Goal: Transaction & Acquisition: Purchase product/service

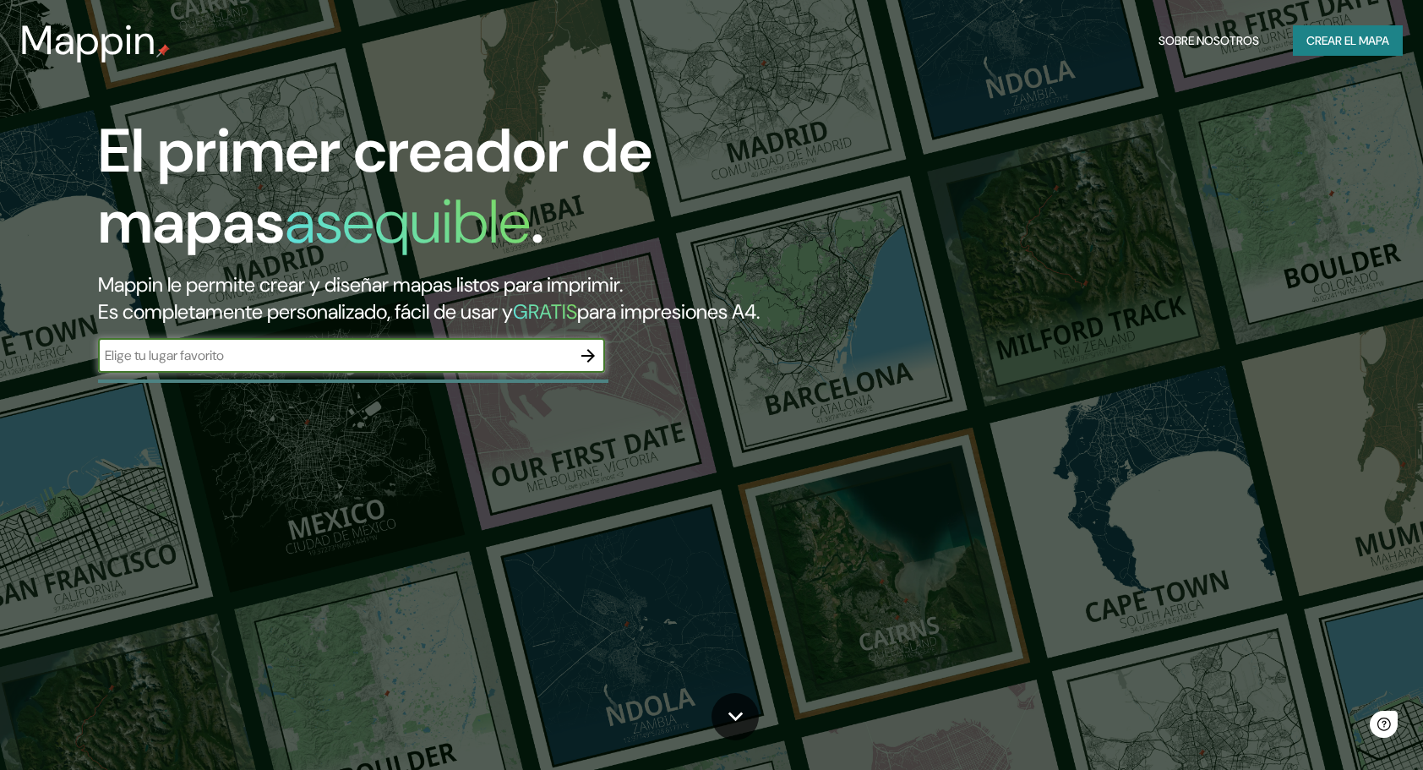
click at [499, 365] on input "text" at bounding box center [334, 355] width 473 height 19
type input "los cacicazgo"
click at [593, 363] on icon "button" at bounding box center [589, 356] width 14 height 14
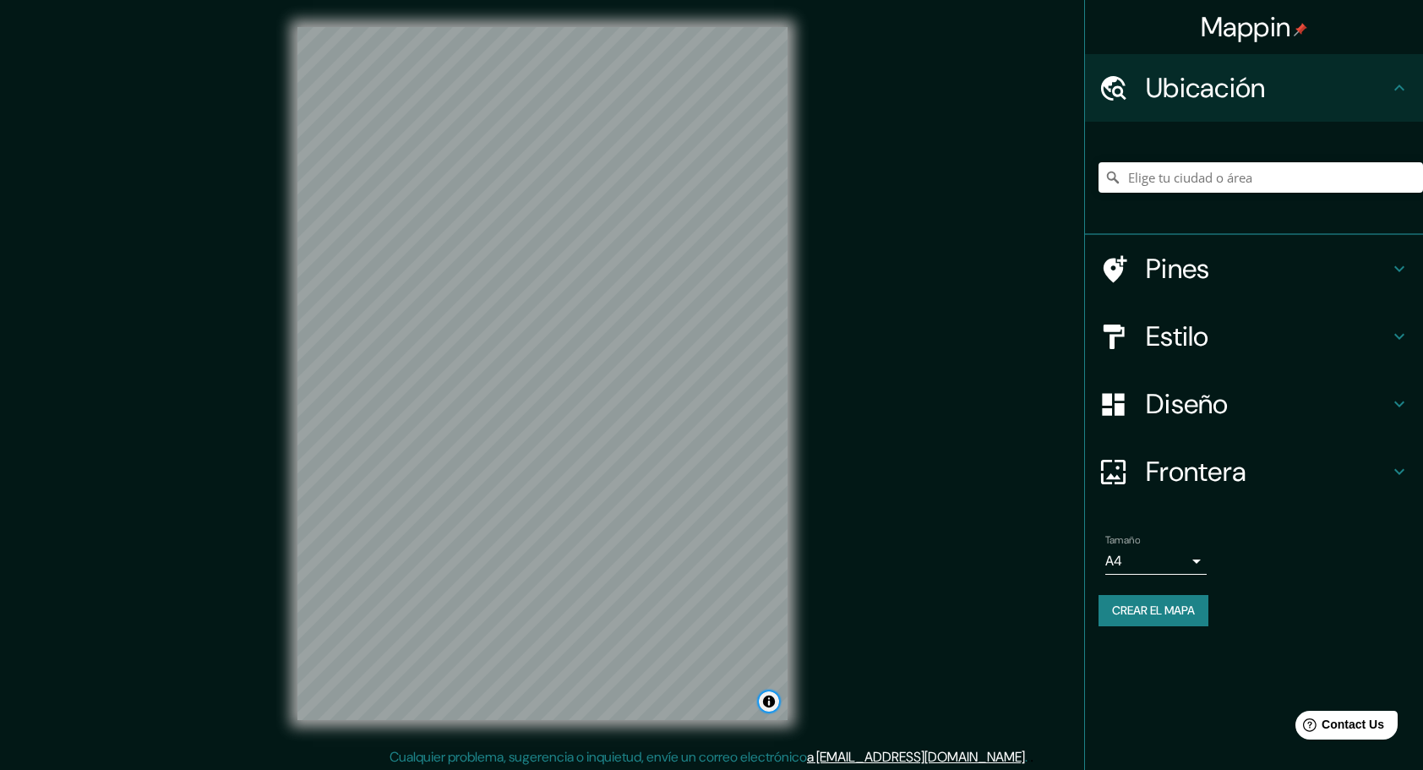
click at [770, 703] on button "Alternar atribución" at bounding box center [769, 701] width 20 height 20
click at [760, 696] on button "Alternar atribución" at bounding box center [769, 701] width 20 height 20
click at [1230, 193] on div at bounding box center [1261, 177] width 325 height 85
click at [1231, 178] on input "Elige tu ciudad o área" at bounding box center [1261, 177] width 325 height 30
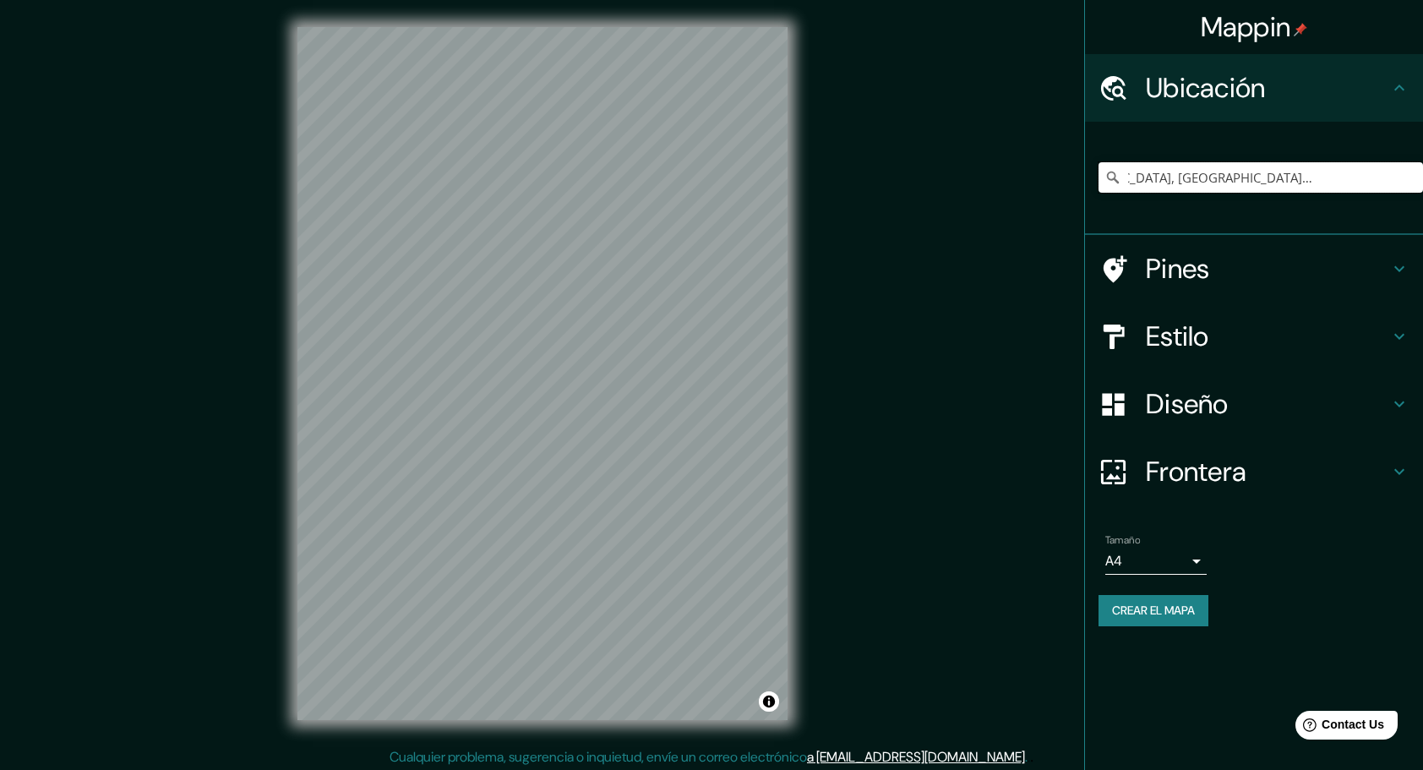
drag, startPoint x: 1401, startPoint y: 177, endPoint x: 1173, endPoint y: 194, distance: 228.8
click at [1173, 194] on div "[GEOGRAPHIC_DATA], [GEOGRAPHIC_DATA], Voivodato de Mazovia, [GEOGRAPHIC_DATA] C…" at bounding box center [1261, 177] width 325 height 85
type input "[GEOGRAPHIC_DATA], [GEOGRAPHIC_DATA], Voivodato de Mazovia, [GEOGRAPHIC_DATA]"
click at [1413, 177] on icon "Claro" at bounding box center [1410, 178] width 14 height 14
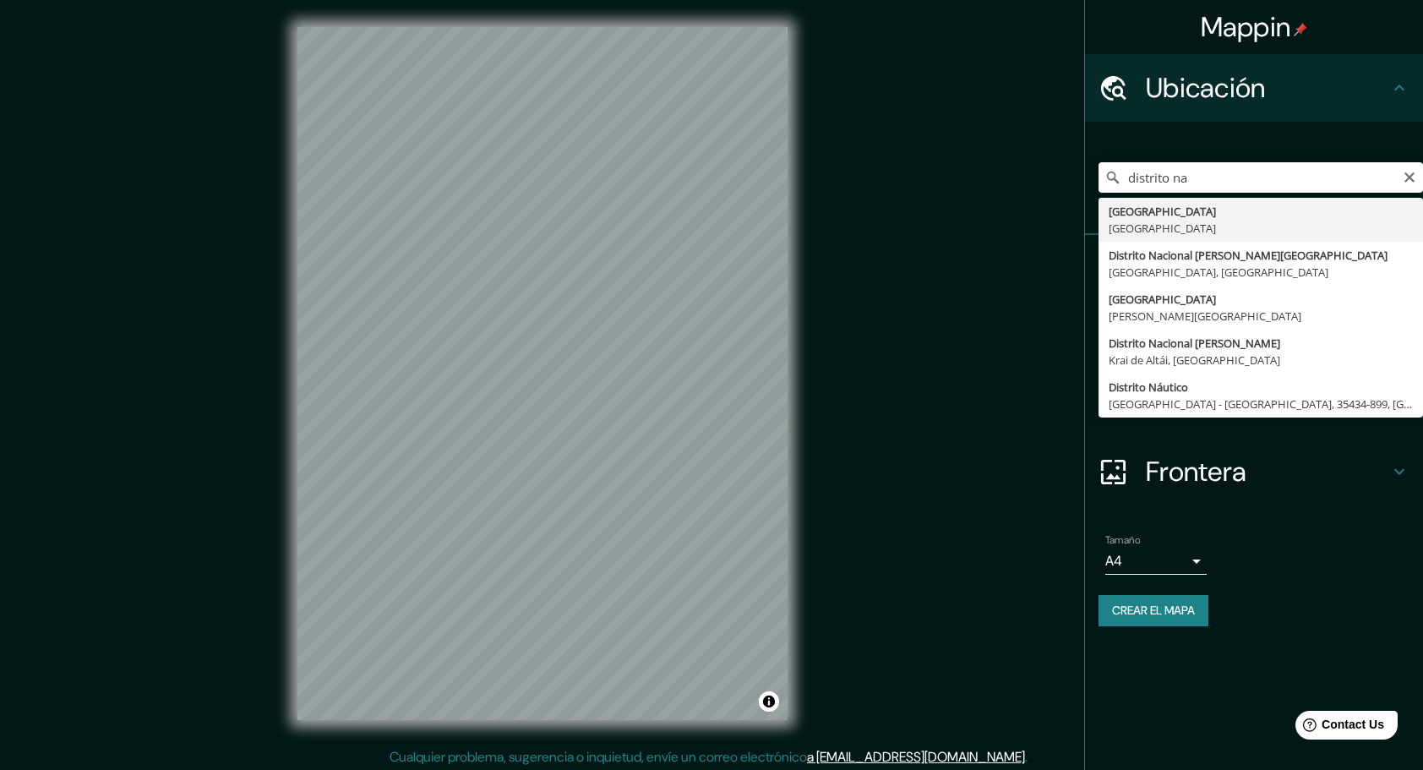
type input "[GEOGRAPHIC_DATA], [GEOGRAPHIC_DATA]"
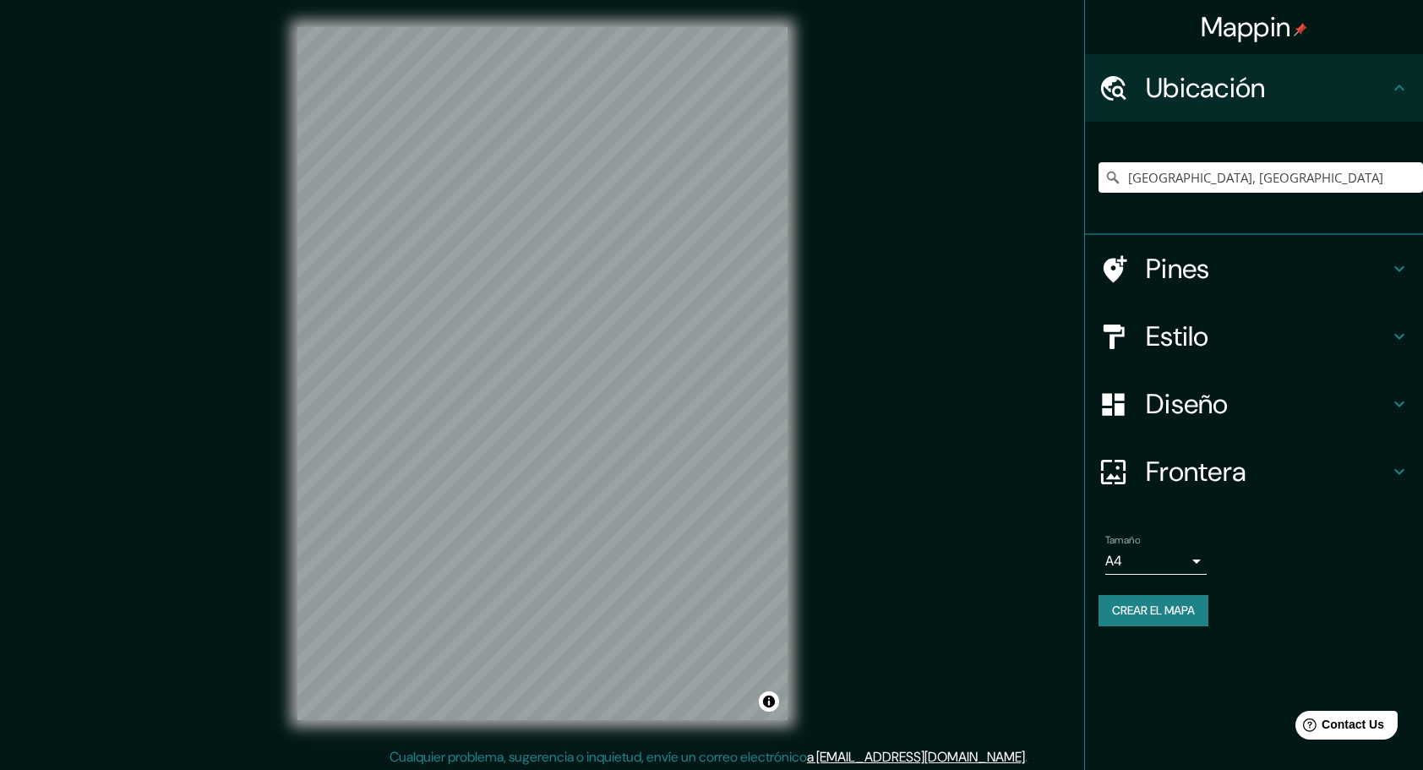
click at [1417, 400] on div "Diseño" at bounding box center [1254, 404] width 338 height 68
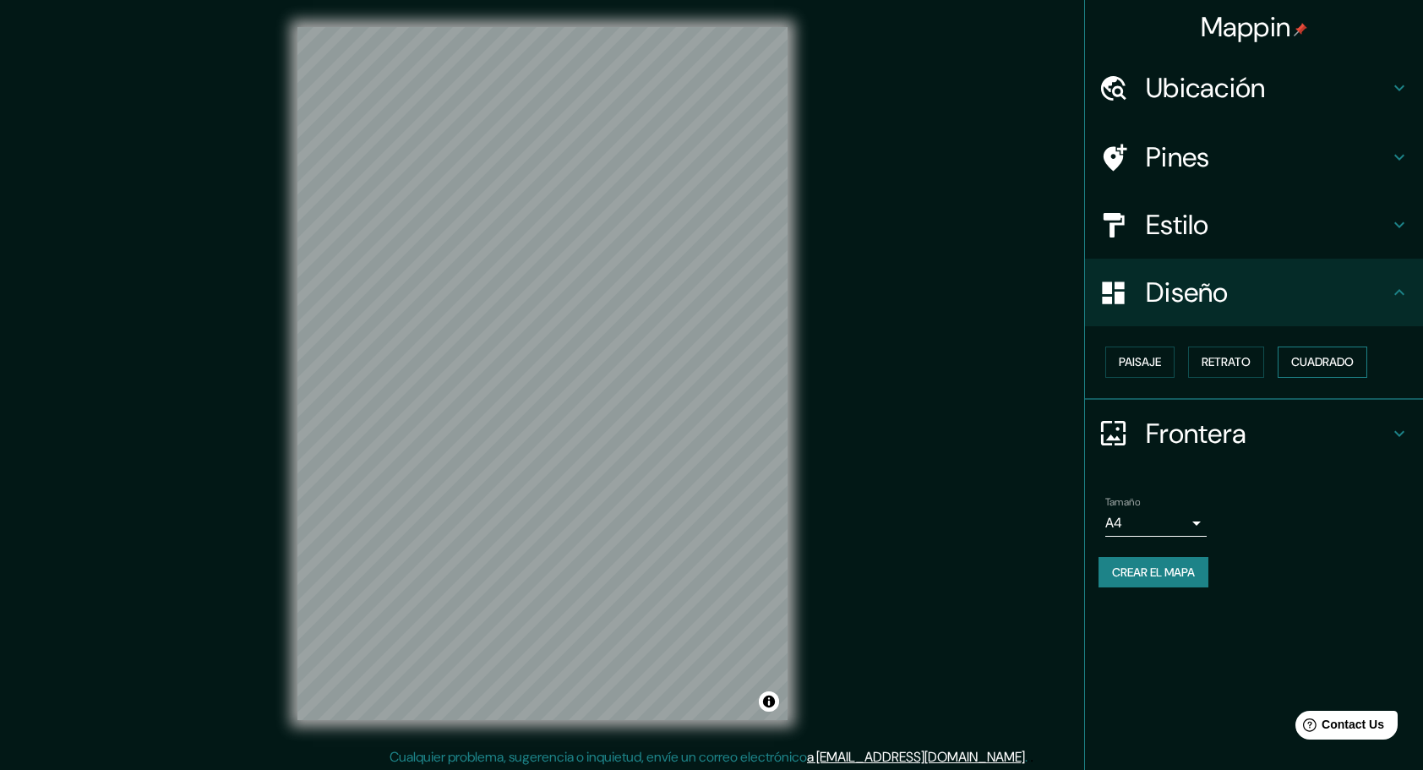
click at [1303, 365] on font "Cuadrado" at bounding box center [1323, 362] width 63 height 21
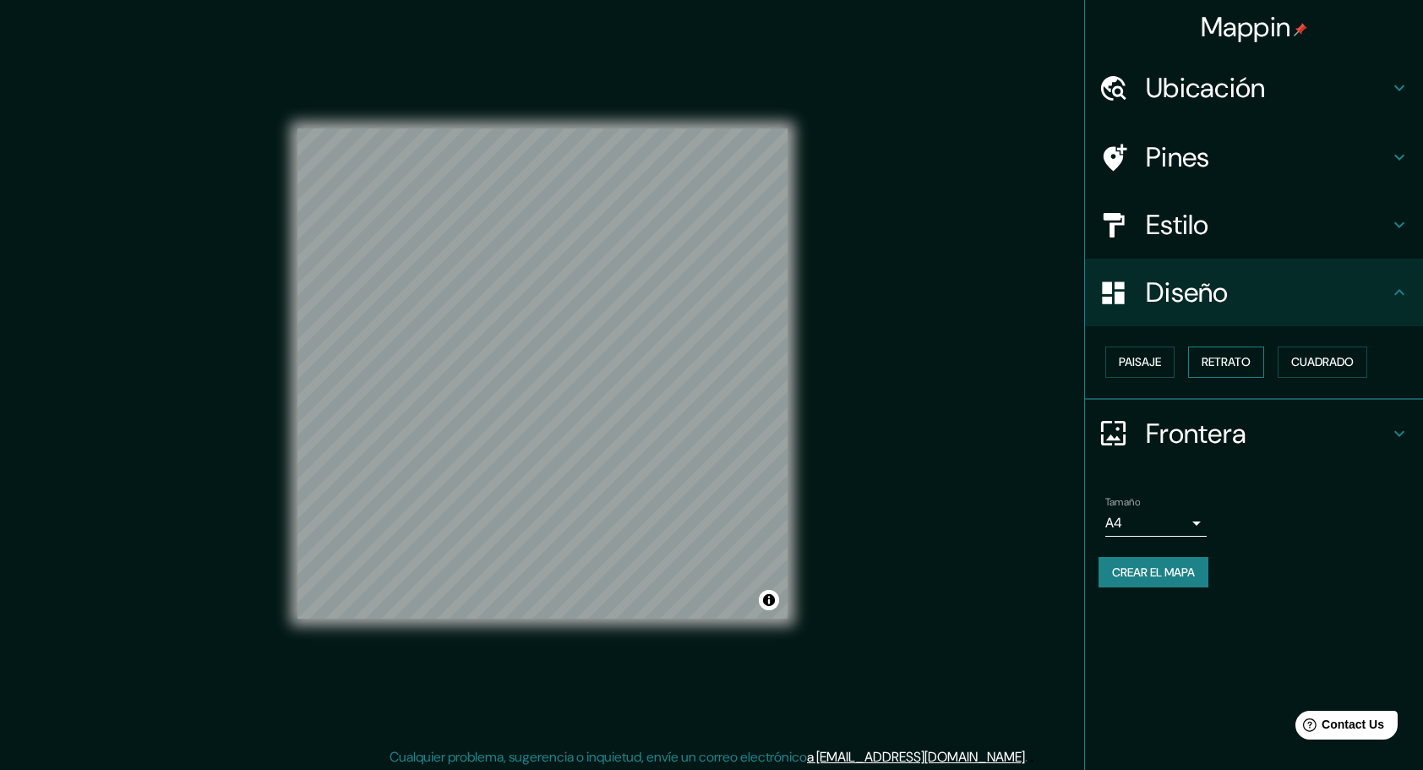
click at [1243, 369] on font "Retrato" at bounding box center [1226, 362] width 49 height 21
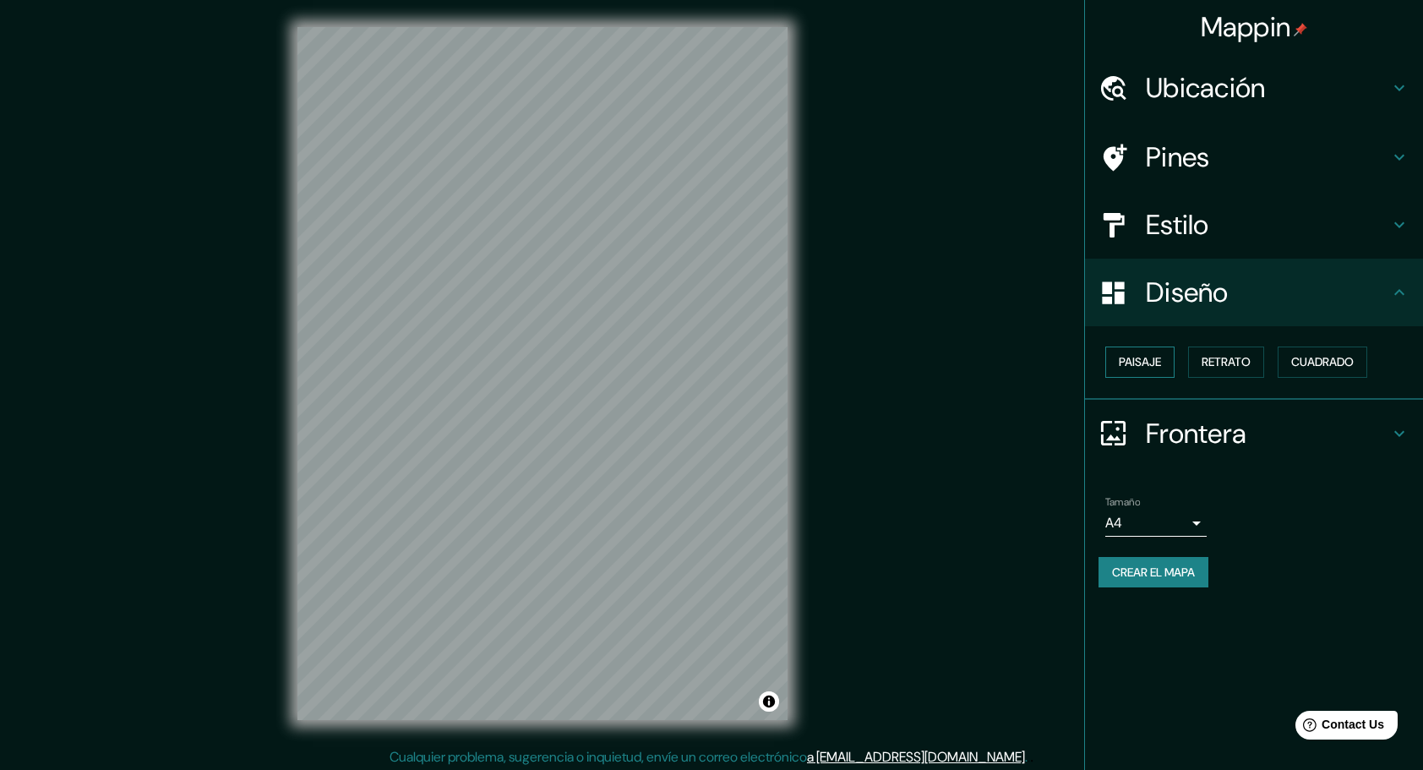
click at [1146, 372] on button "Paisaje" at bounding box center [1140, 362] width 69 height 31
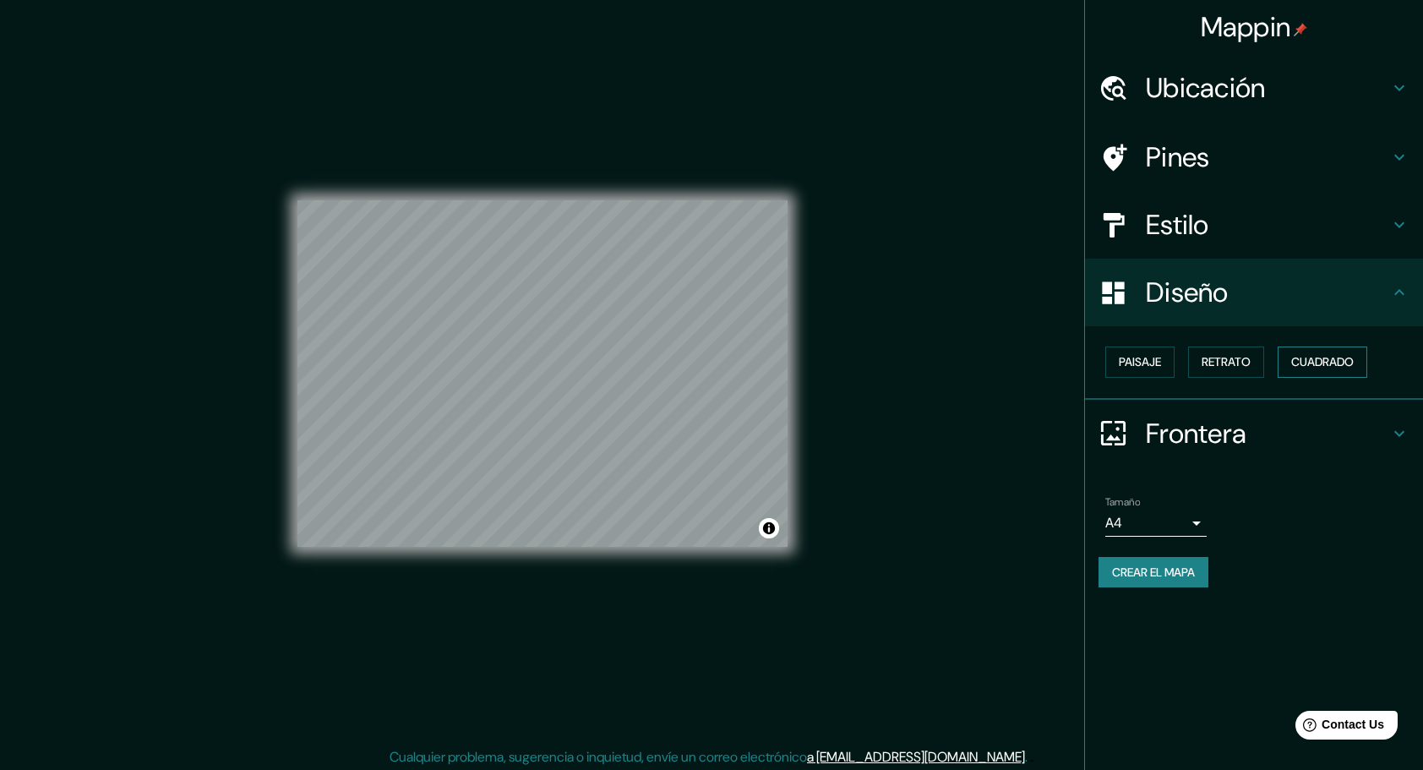
click at [1314, 347] on button "Cuadrado" at bounding box center [1323, 362] width 90 height 31
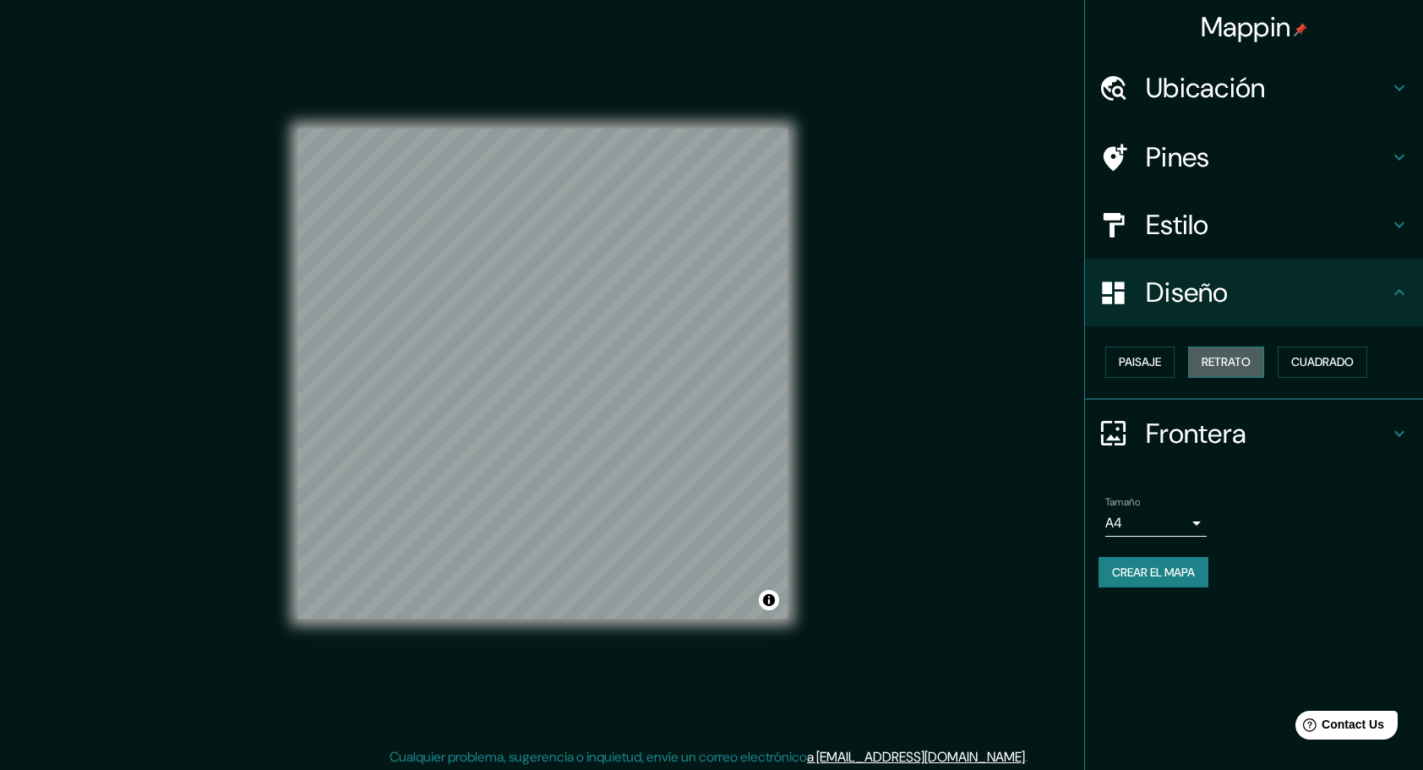
click at [1244, 365] on font "Retrato" at bounding box center [1226, 362] width 49 height 21
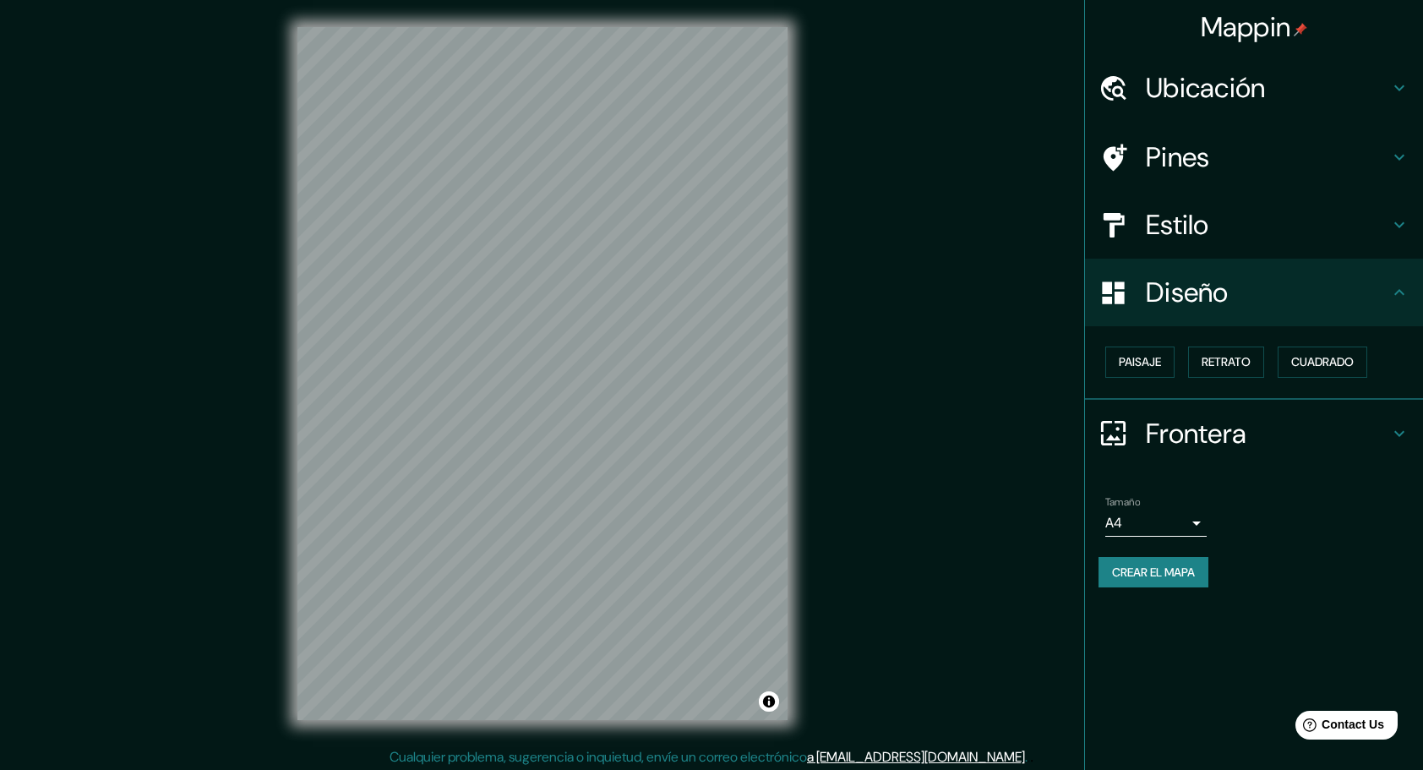
click at [1402, 212] on div "Estilo" at bounding box center [1254, 225] width 338 height 68
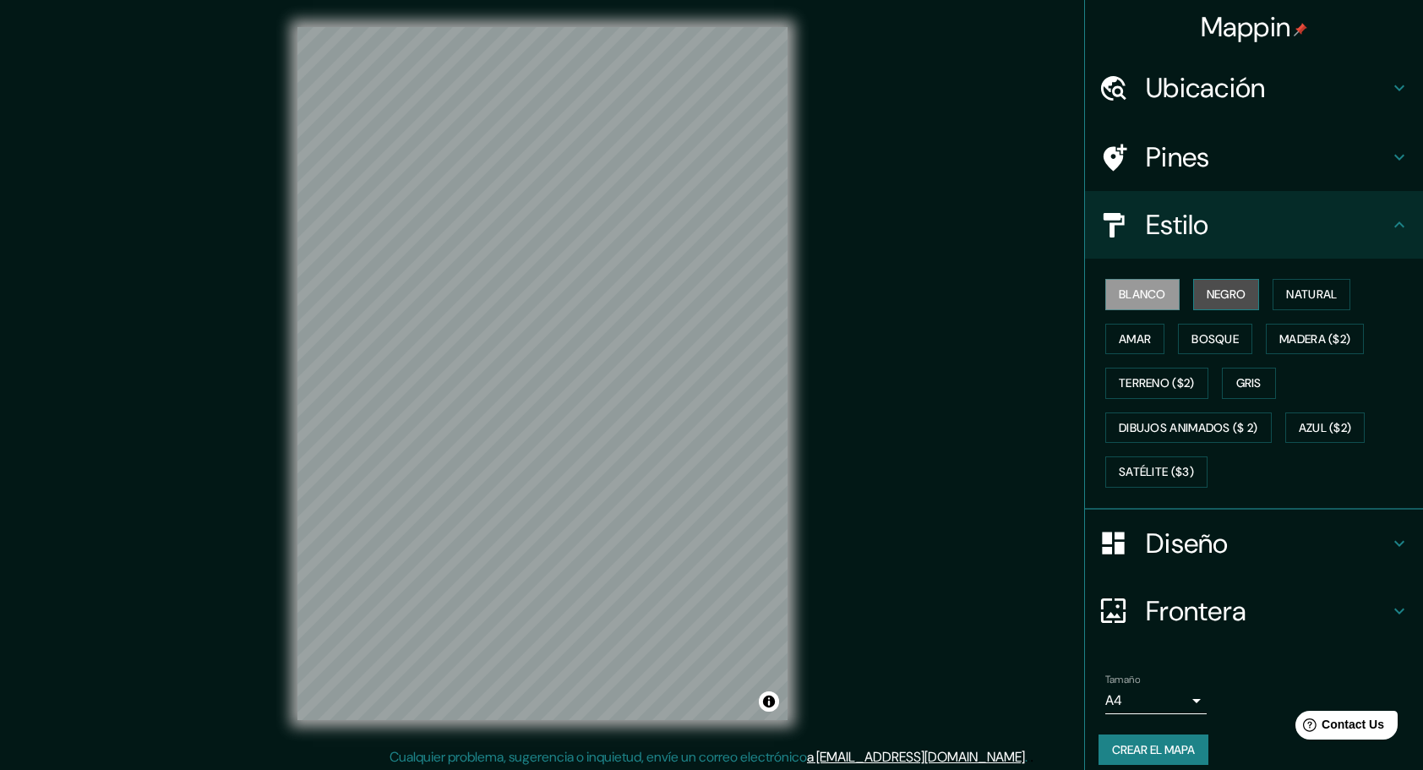
click at [1217, 284] on font "Negro" at bounding box center [1227, 294] width 40 height 21
click at [203, 282] on div "Mappin Ubicación [GEOGRAPHIC_DATA], [GEOGRAPHIC_DATA] Pines Estilo [PERSON_NAME…" at bounding box center [711, 387] width 1423 height 774
click at [986, 338] on div "Mappin Ubicación [GEOGRAPHIC_DATA], [GEOGRAPHIC_DATA] Pines Estilo [PERSON_NAME…" at bounding box center [711, 387] width 1423 height 774
click at [218, 238] on div "Mappin Ubicación [GEOGRAPHIC_DATA], [GEOGRAPHIC_DATA] Pines Estilo [PERSON_NAME…" at bounding box center [711, 387] width 1423 height 774
click at [850, 357] on div "Mappin Ubicación [GEOGRAPHIC_DATA], [GEOGRAPHIC_DATA] Pines Estilo [PERSON_NAME…" at bounding box center [711, 387] width 1423 height 774
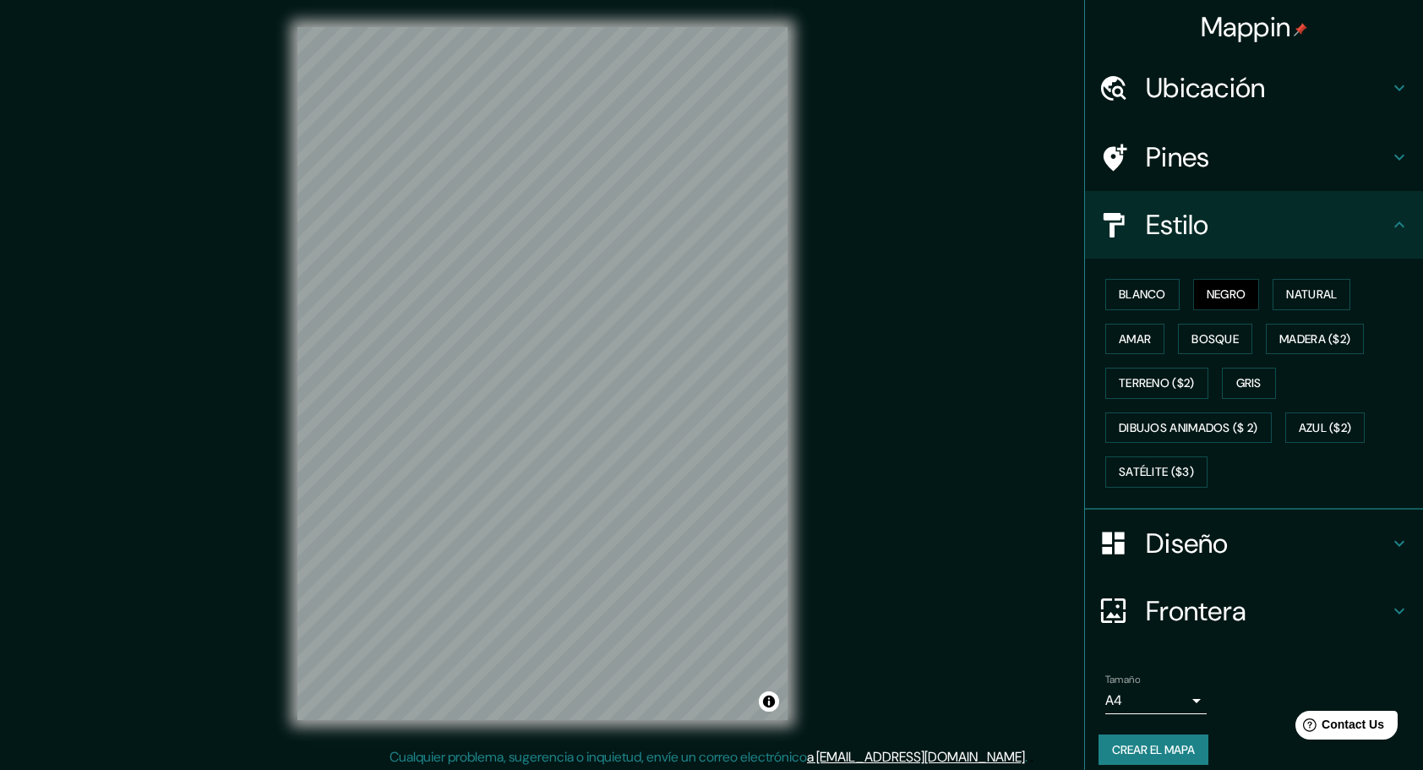
click at [1390, 533] on icon at bounding box center [1400, 543] width 20 height 20
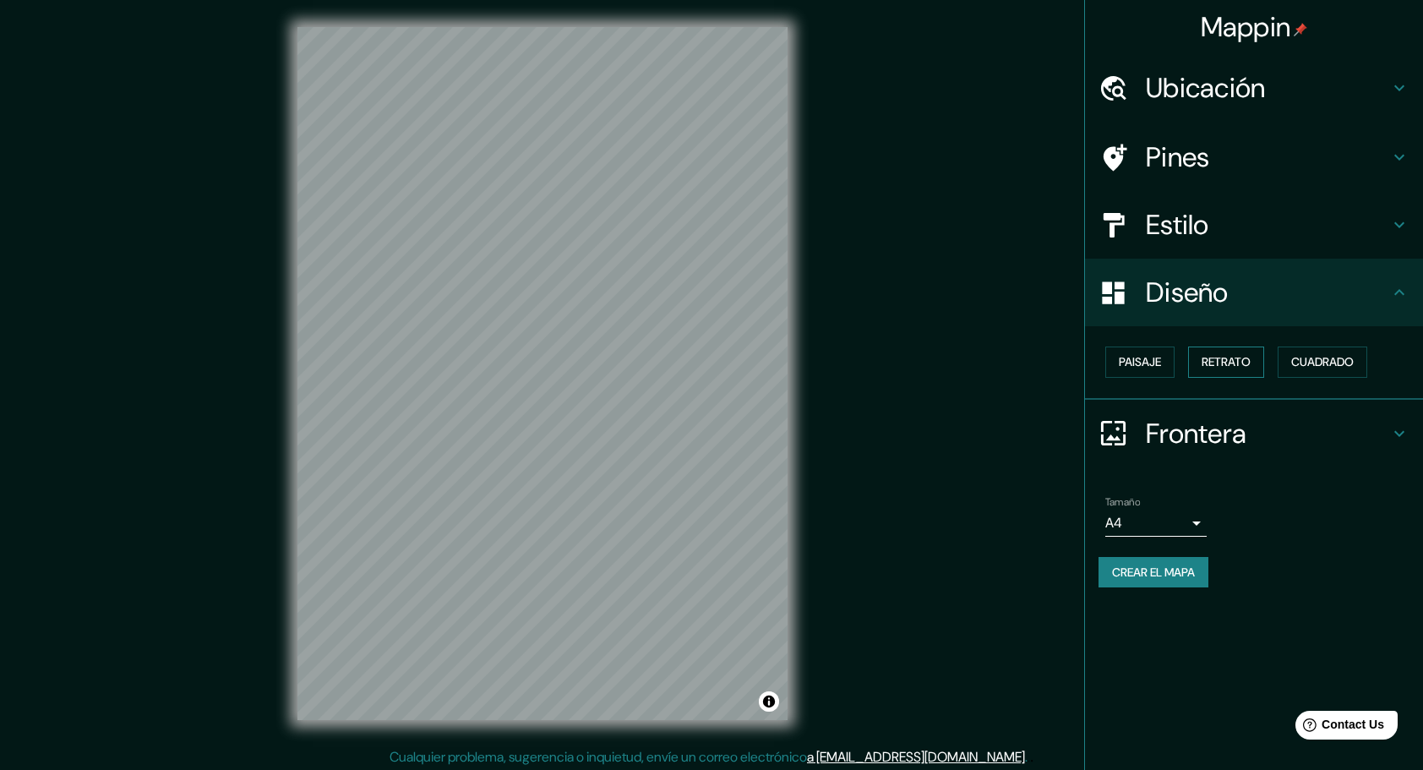
click at [1240, 371] on font "Retrato" at bounding box center [1226, 362] width 49 height 21
click at [1150, 370] on font "Paisaje" at bounding box center [1140, 362] width 42 height 21
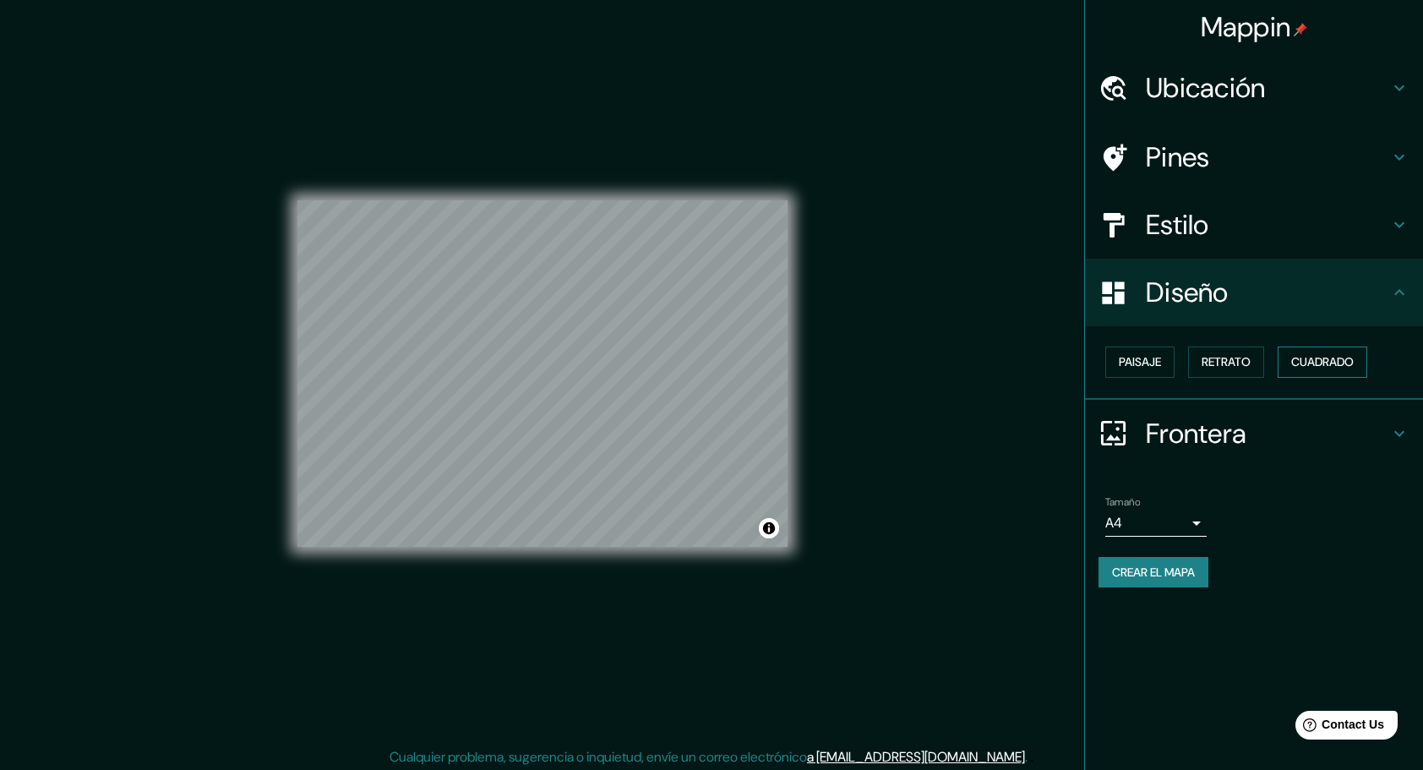
click at [1362, 368] on button "Cuadrado" at bounding box center [1323, 362] width 90 height 31
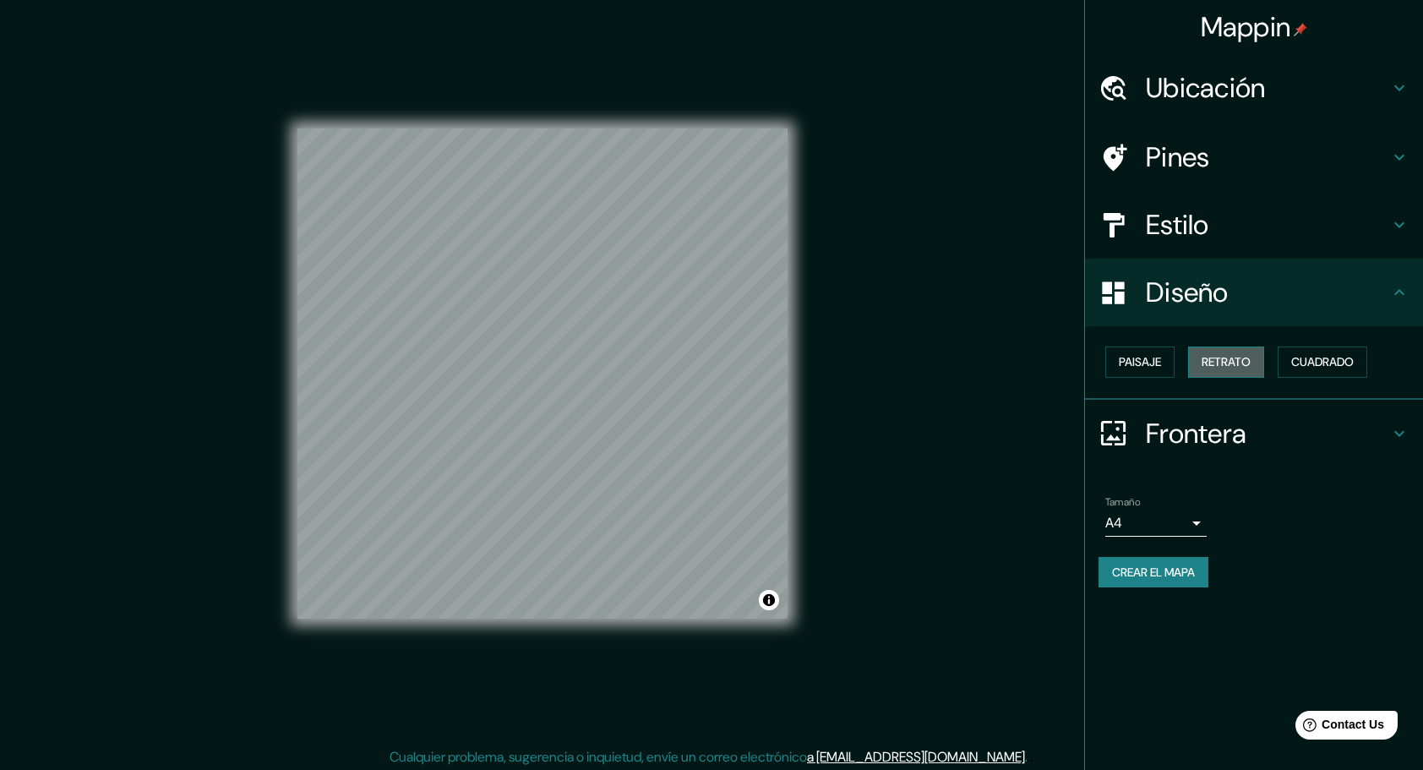
click at [1263, 364] on button "Retrato" at bounding box center [1226, 362] width 76 height 31
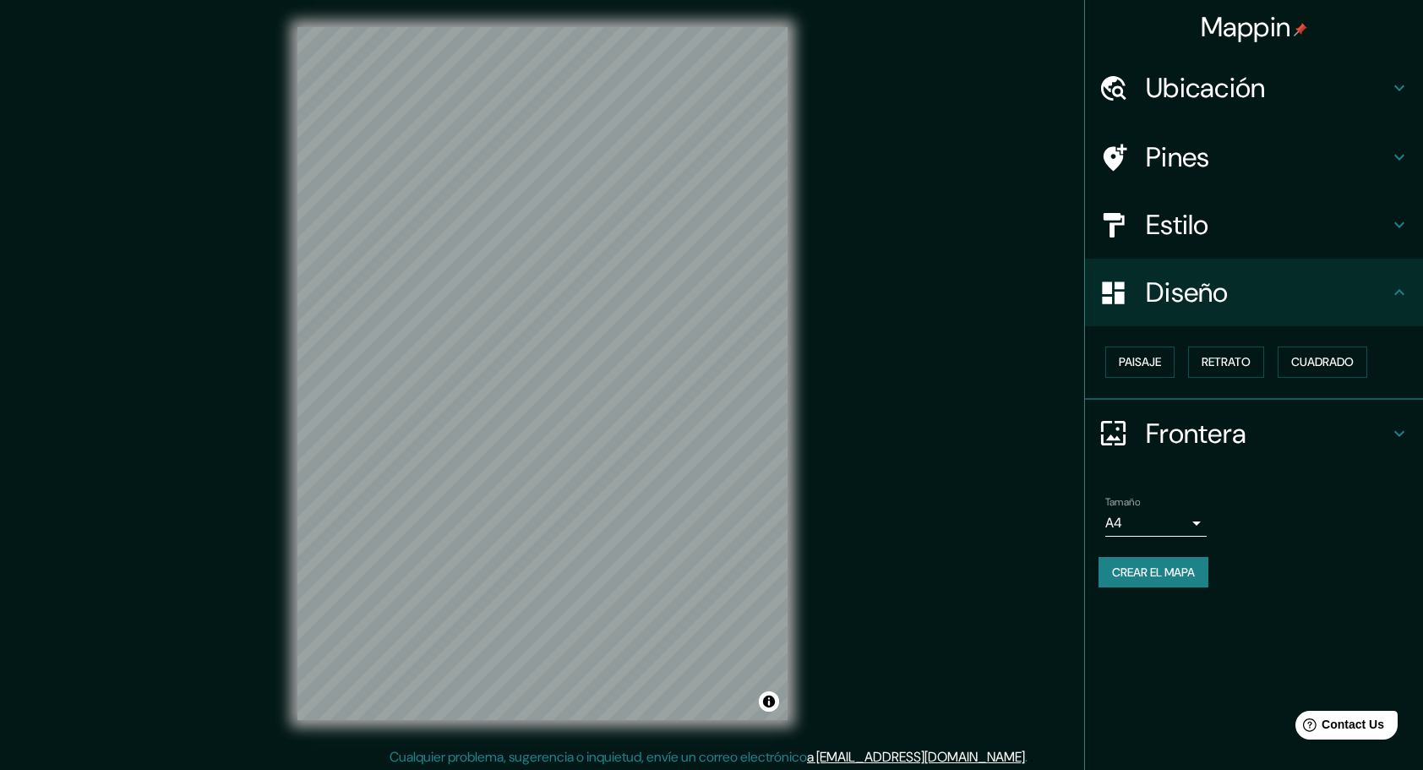
click at [1393, 95] on icon at bounding box center [1400, 88] width 20 height 20
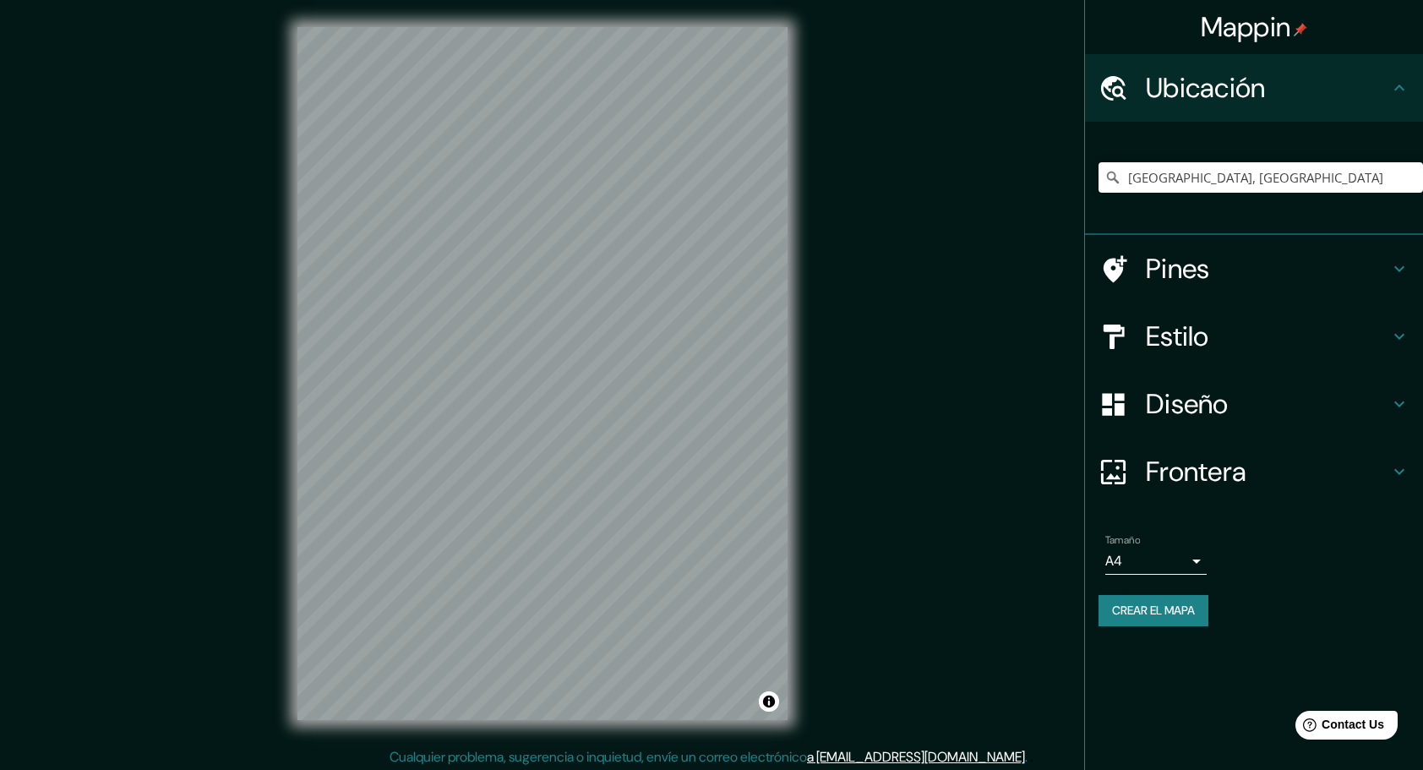
click at [1393, 95] on icon at bounding box center [1400, 88] width 20 height 20
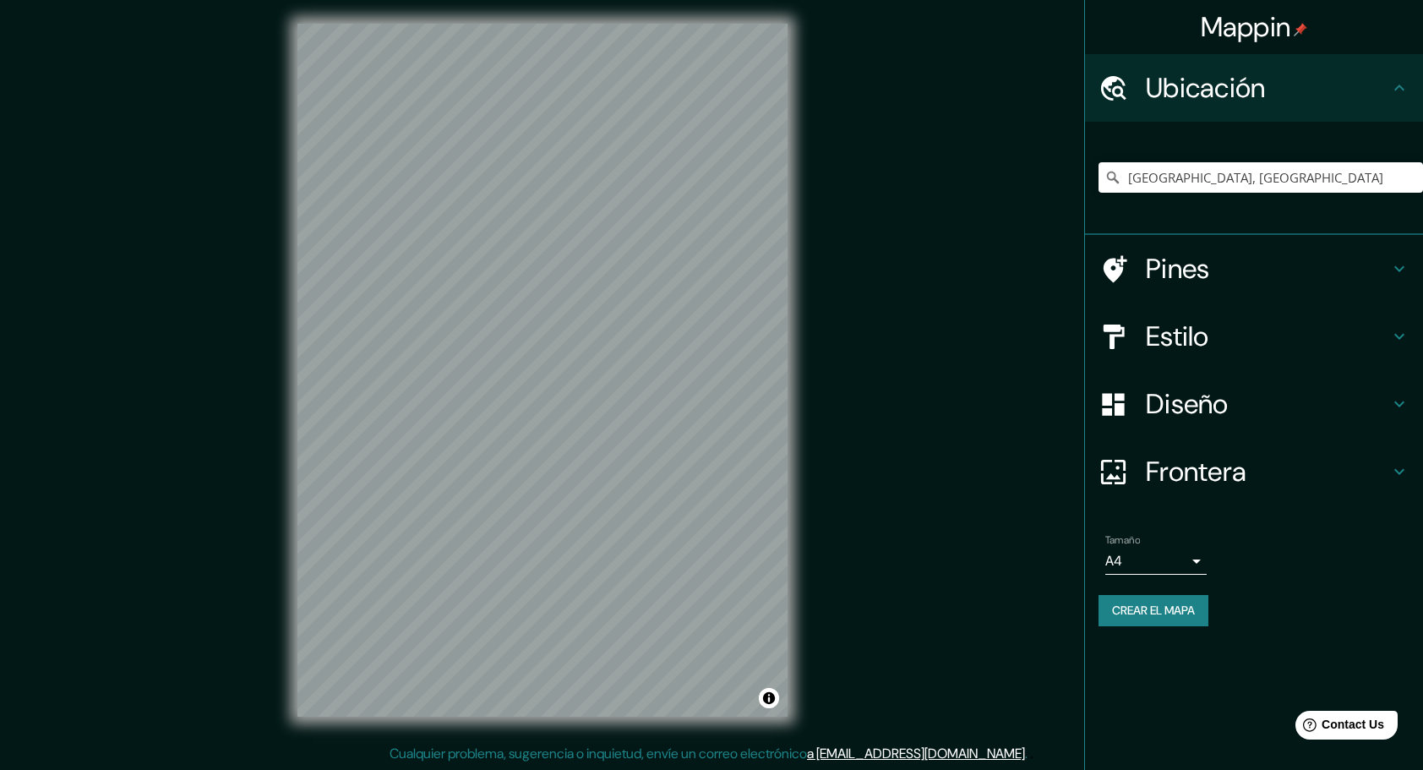
click at [798, 374] on div "© Mapbox © OpenStreetMap Improve this map" at bounding box center [542, 370] width 544 height 747
click at [837, 336] on div "Mappin Ubicación [GEOGRAPHIC_DATA], [GEOGRAPHIC_DATA] Pines Estilo Diseño Front…" at bounding box center [711, 384] width 1423 height 774
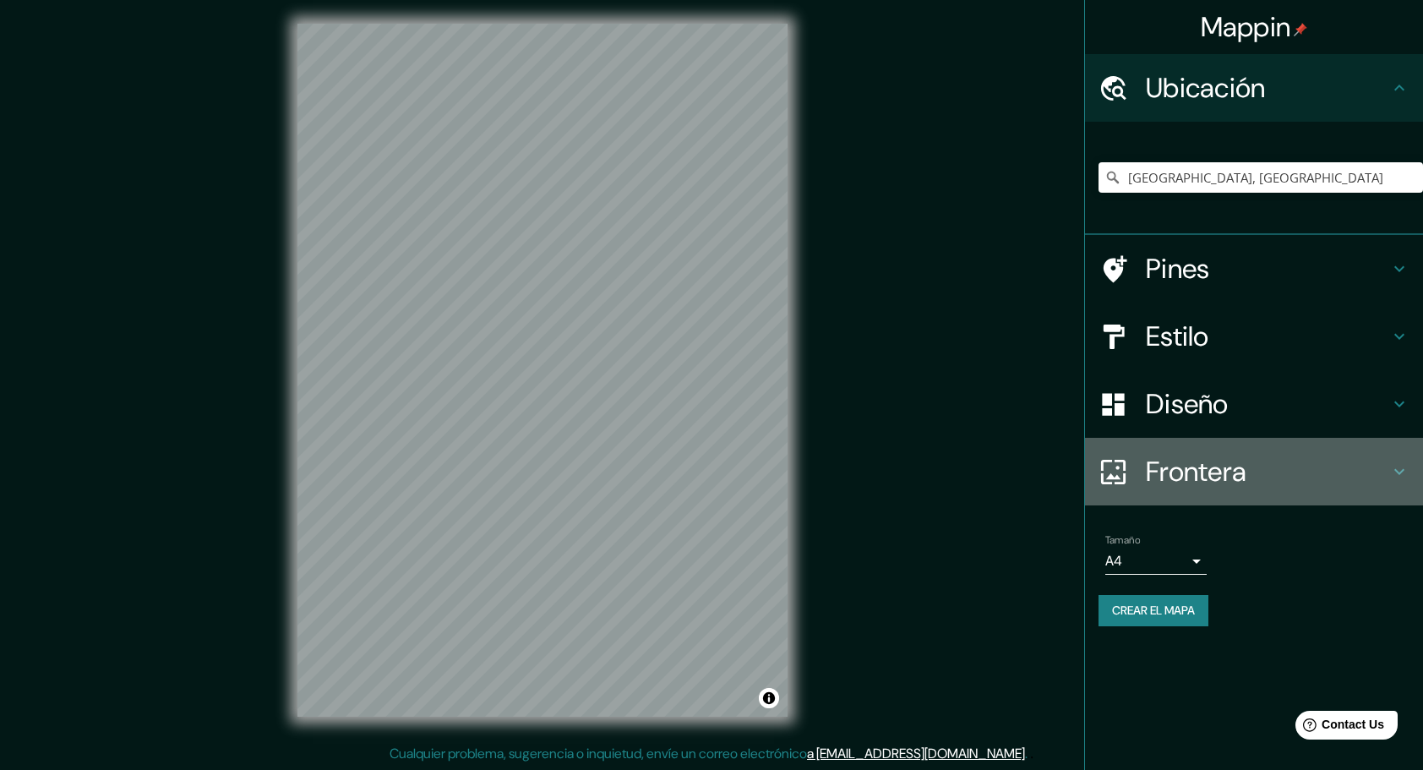
click at [1369, 460] on h4 "Frontera" at bounding box center [1267, 472] width 243 height 34
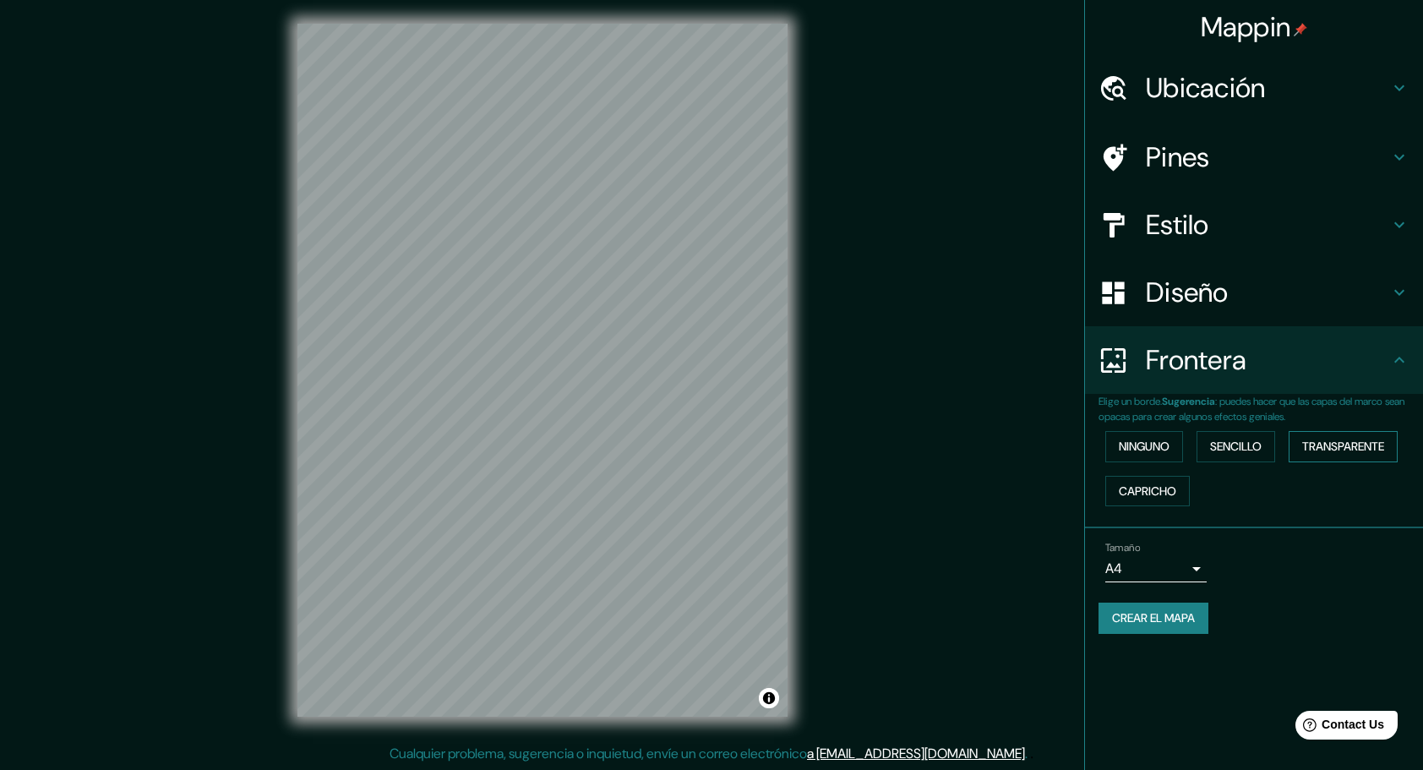
click at [1310, 446] on font "Transparente" at bounding box center [1344, 446] width 82 height 21
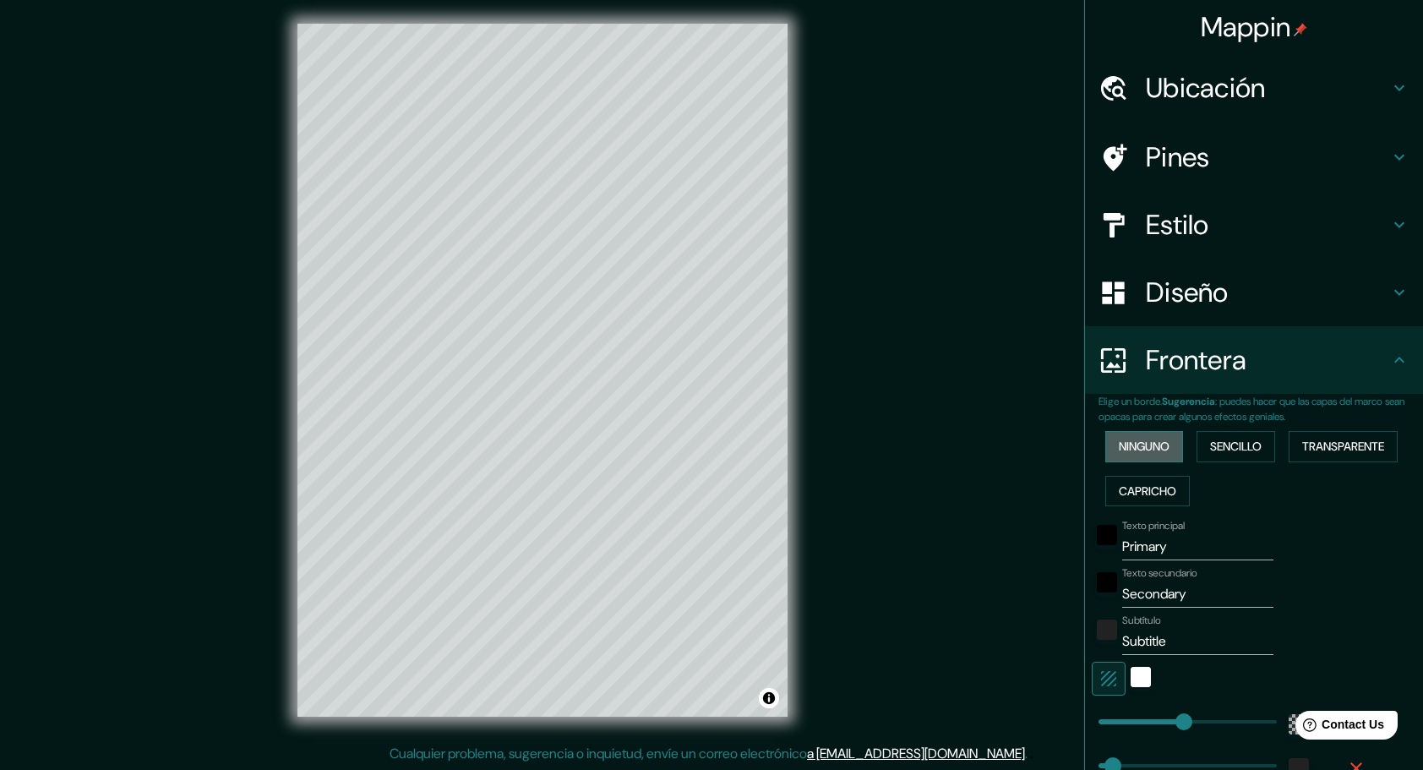
click at [1138, 441] on font "Ninguno" at bounding box center [1144, 446] width 51 height 21
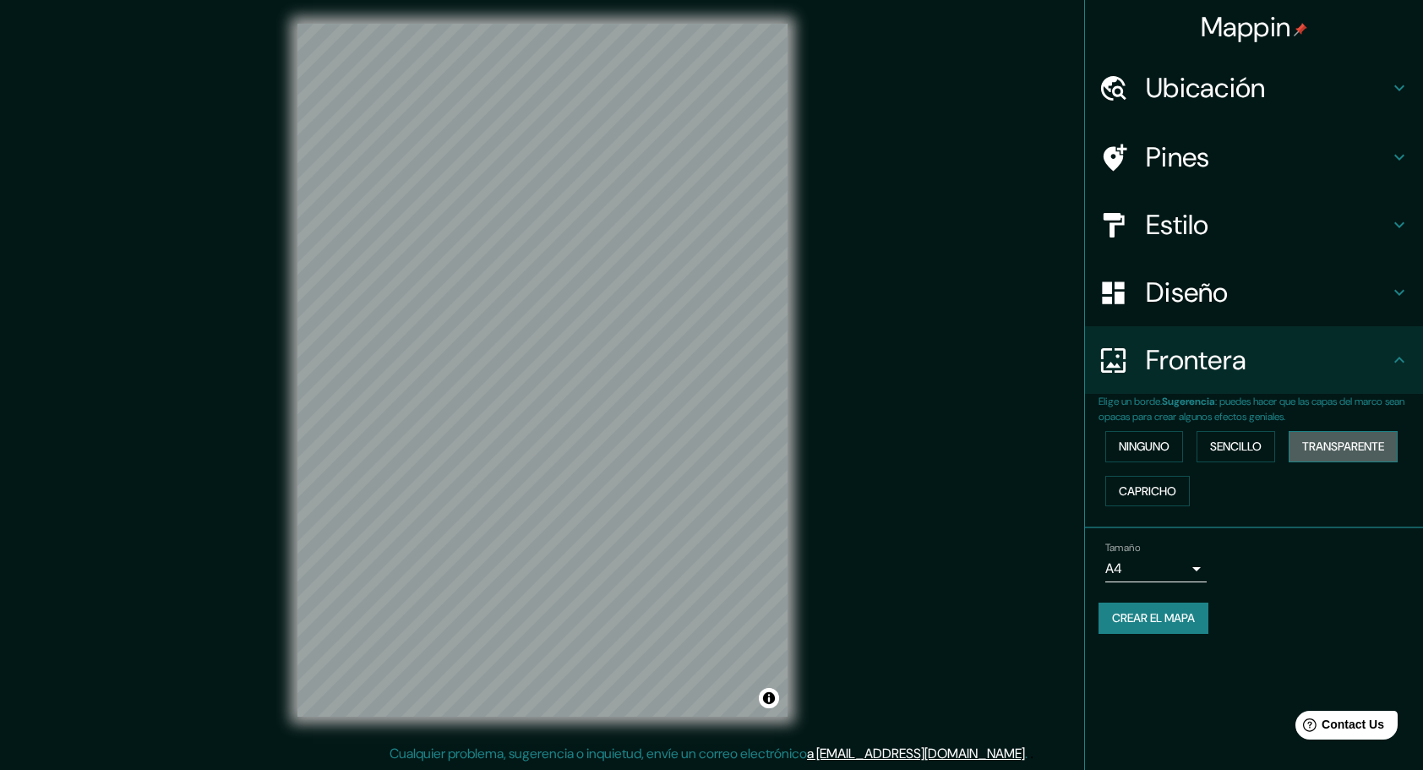
click at [1312, 446] on font "Transparente" at bounding box center [1344, 446] width 82 height 21
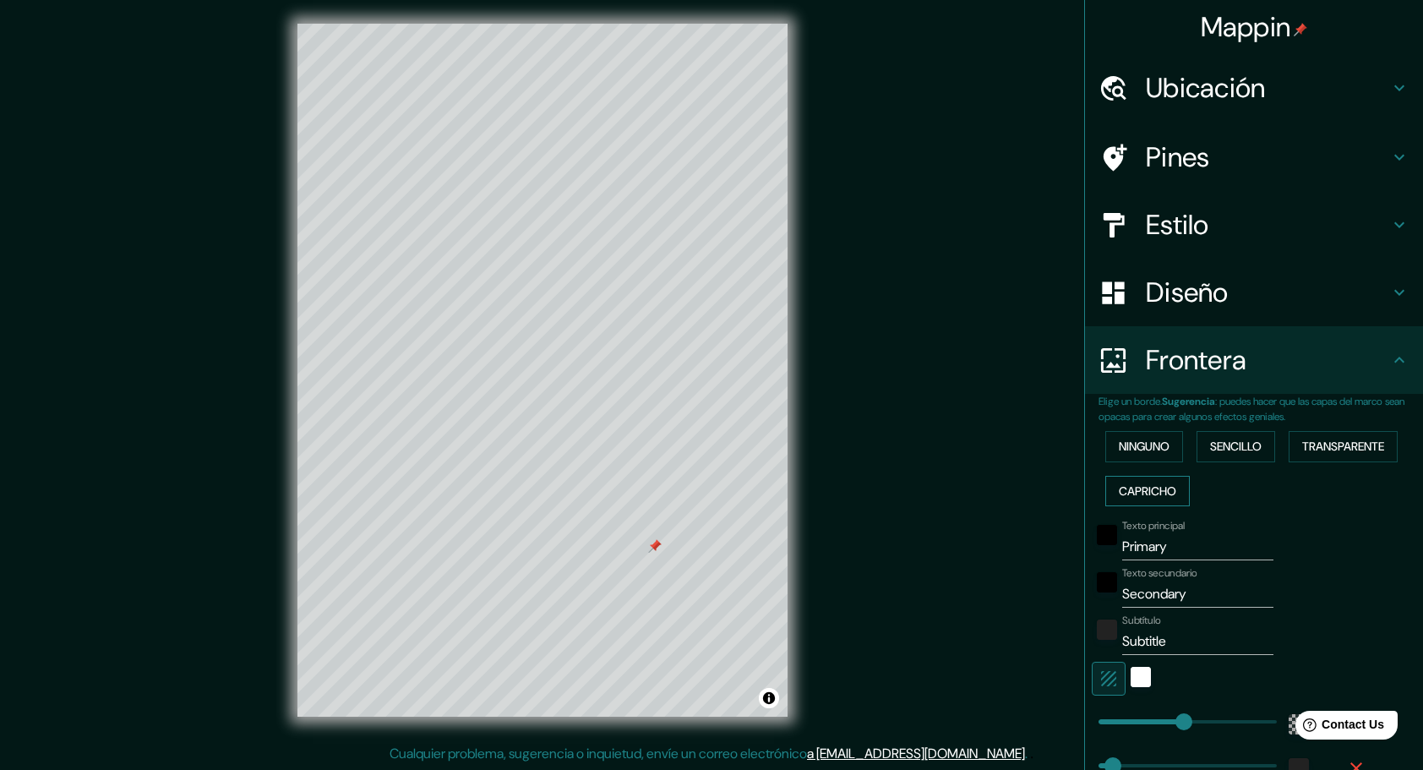
click at [1129, 499] on font "Capricho" at bounding box center [1147, 491] width 57 height 21
click at [1131, 680] on div "Blanco" at bounding box center [1141, 677] width 20 height 20
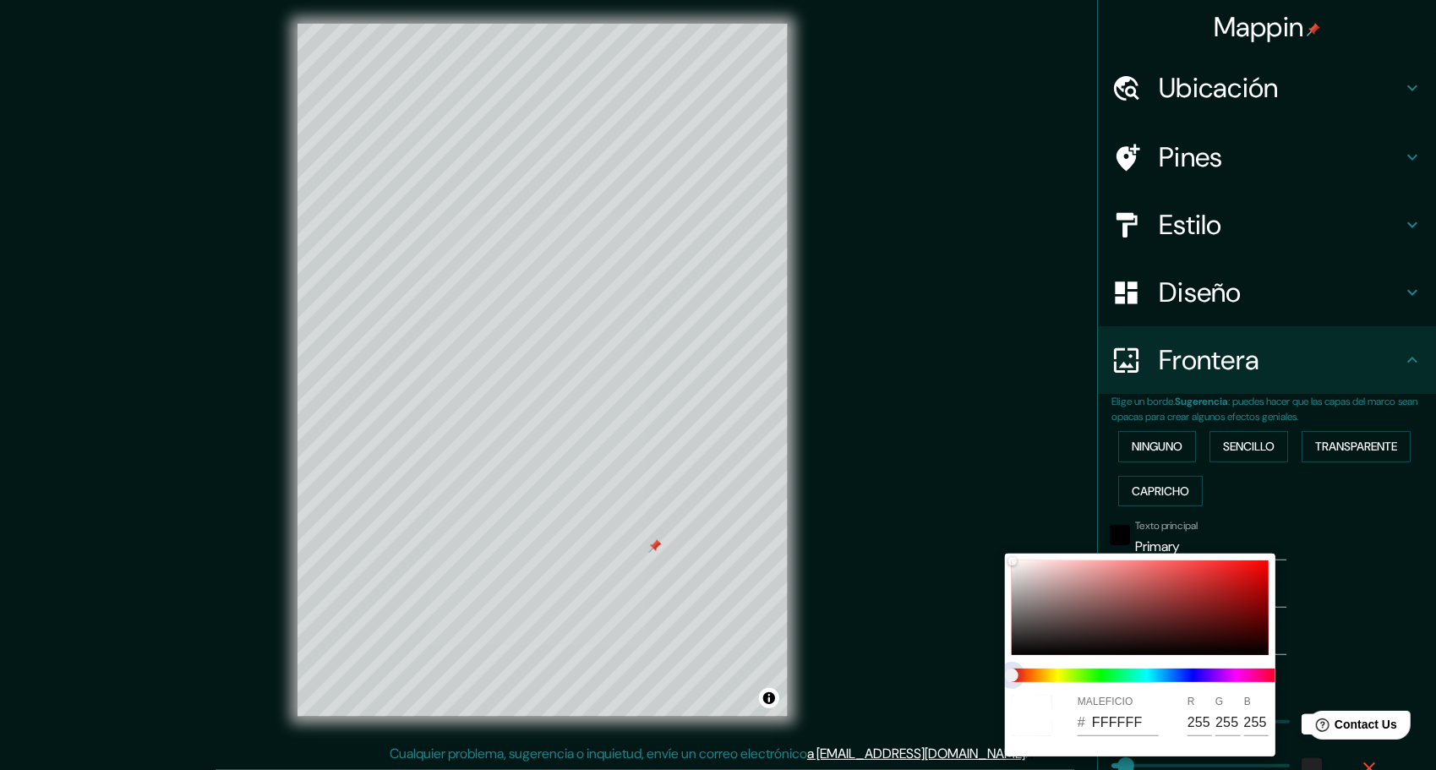
type input "46"
type input "23"
type input "46"
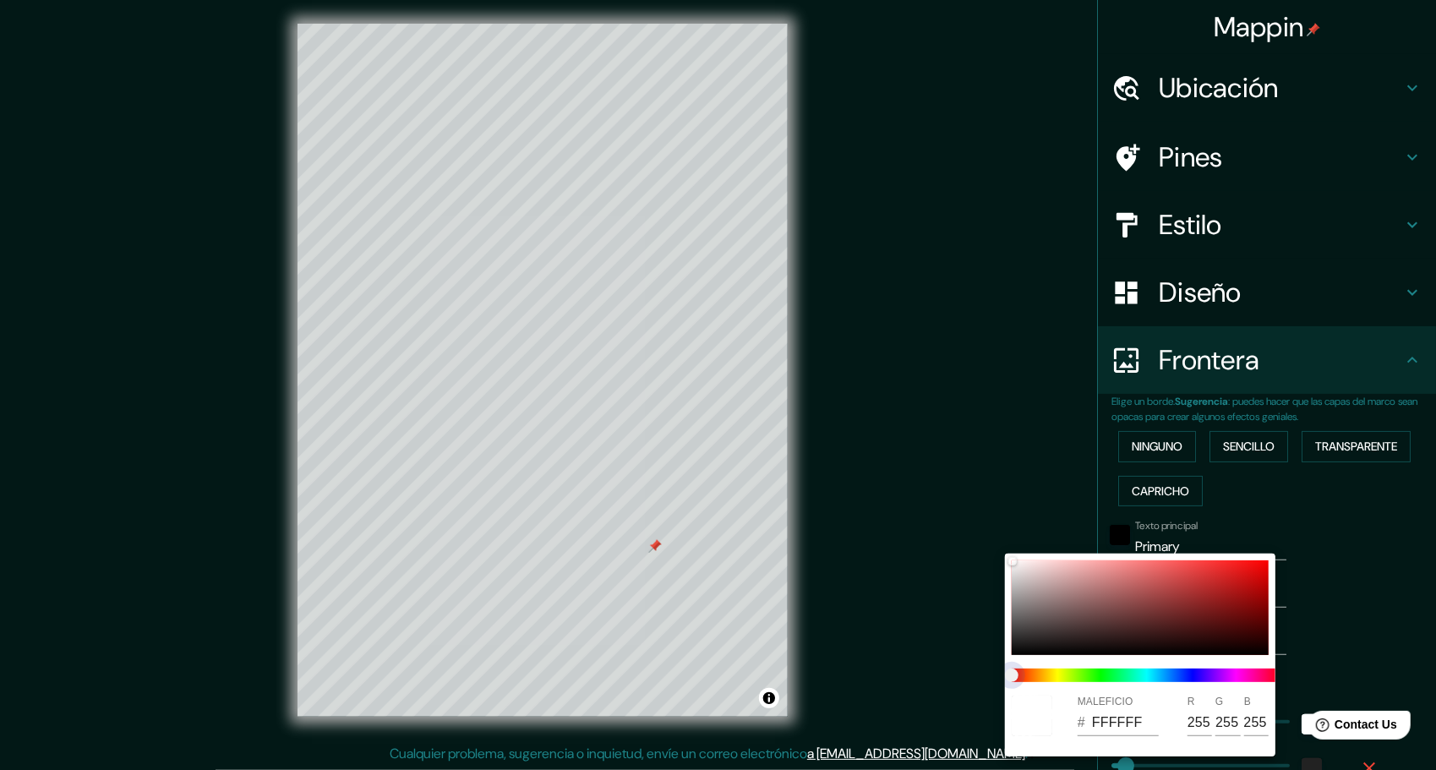
type input "23"
drag, startPoint x: 1013, startPoint y: 673, endPoint x: 1070, endPoint y: 672, distance: 56.6
click at [1070, 672] on span at bounding box center [1147, 676] width 270 height 14
click at [952, 642] on div at bounding box center [718, 385] width 1436 height 770
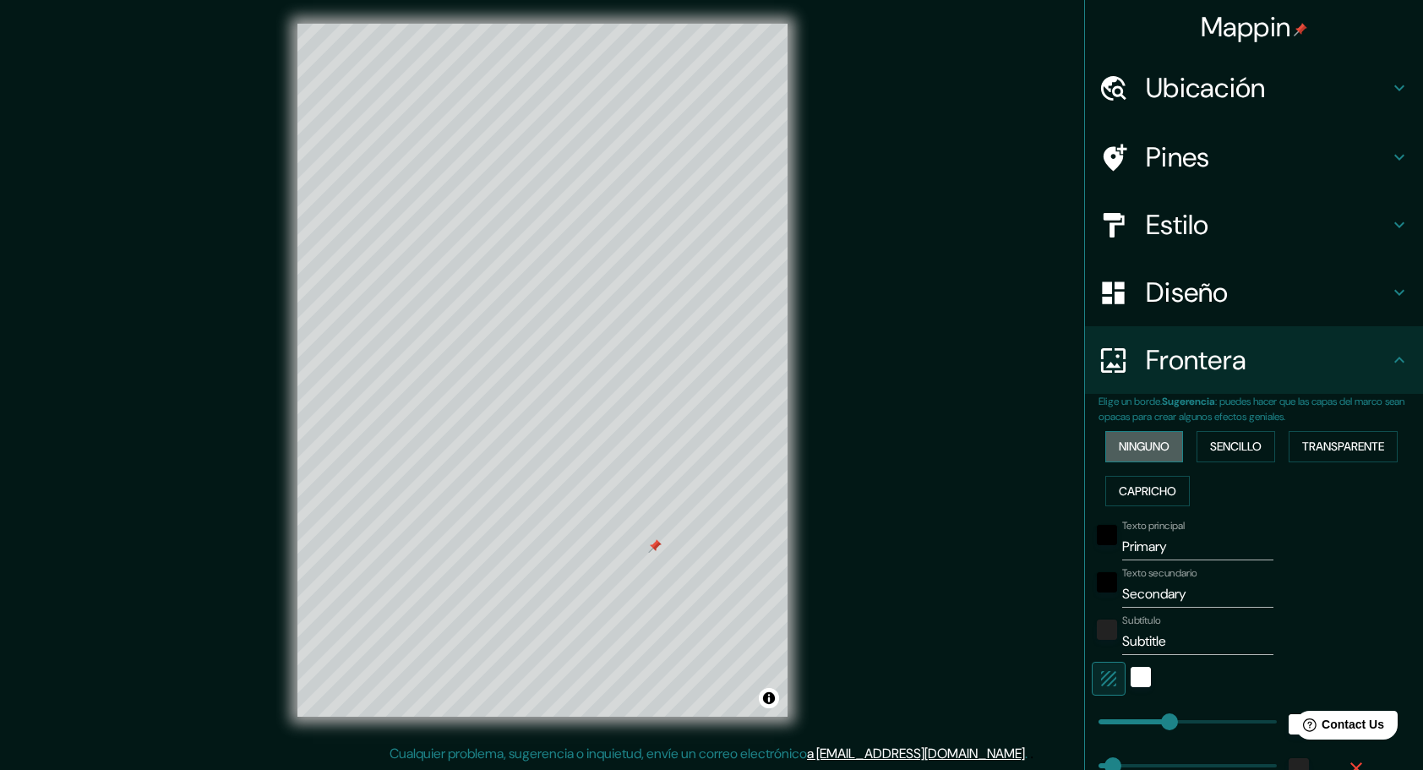
click at [1134, 449] on font "Ninguno" at bounding box center [1144, 446] width 51 height 21
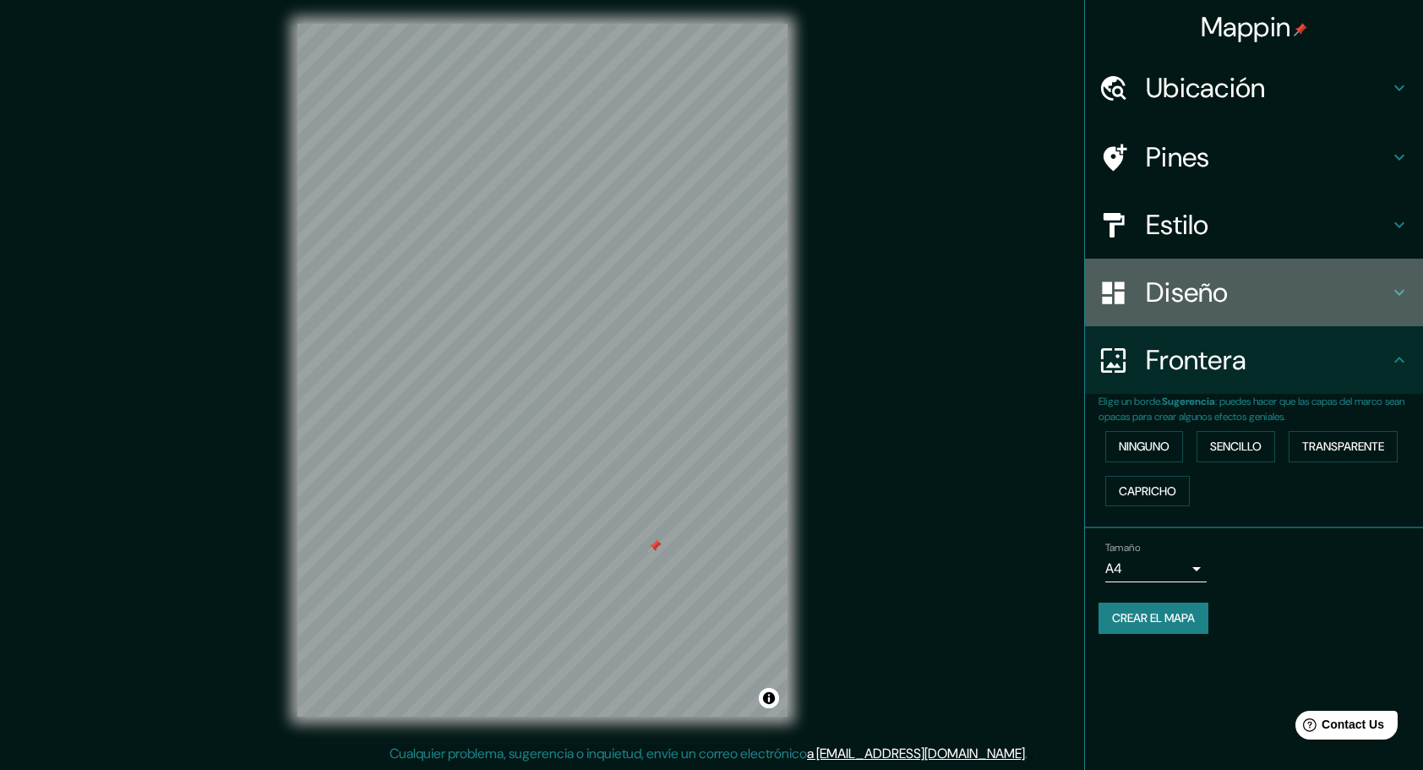
click at [1232, 289] on h4 "Diseño" at bounding box center [1267, 293] width 243 height 34
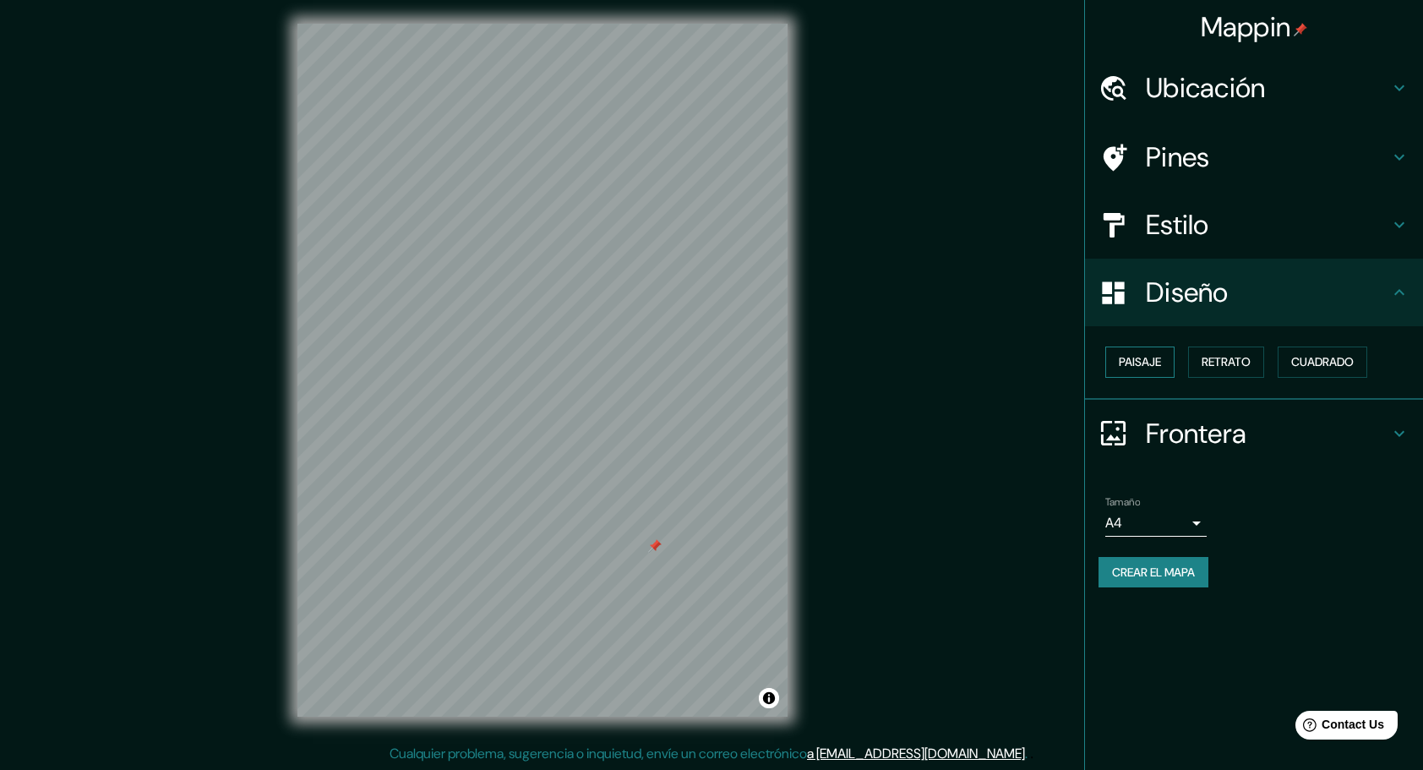
click at [1134, 369] on font "Paisaje" at bounding box center [1140, 362] width 42 height 21
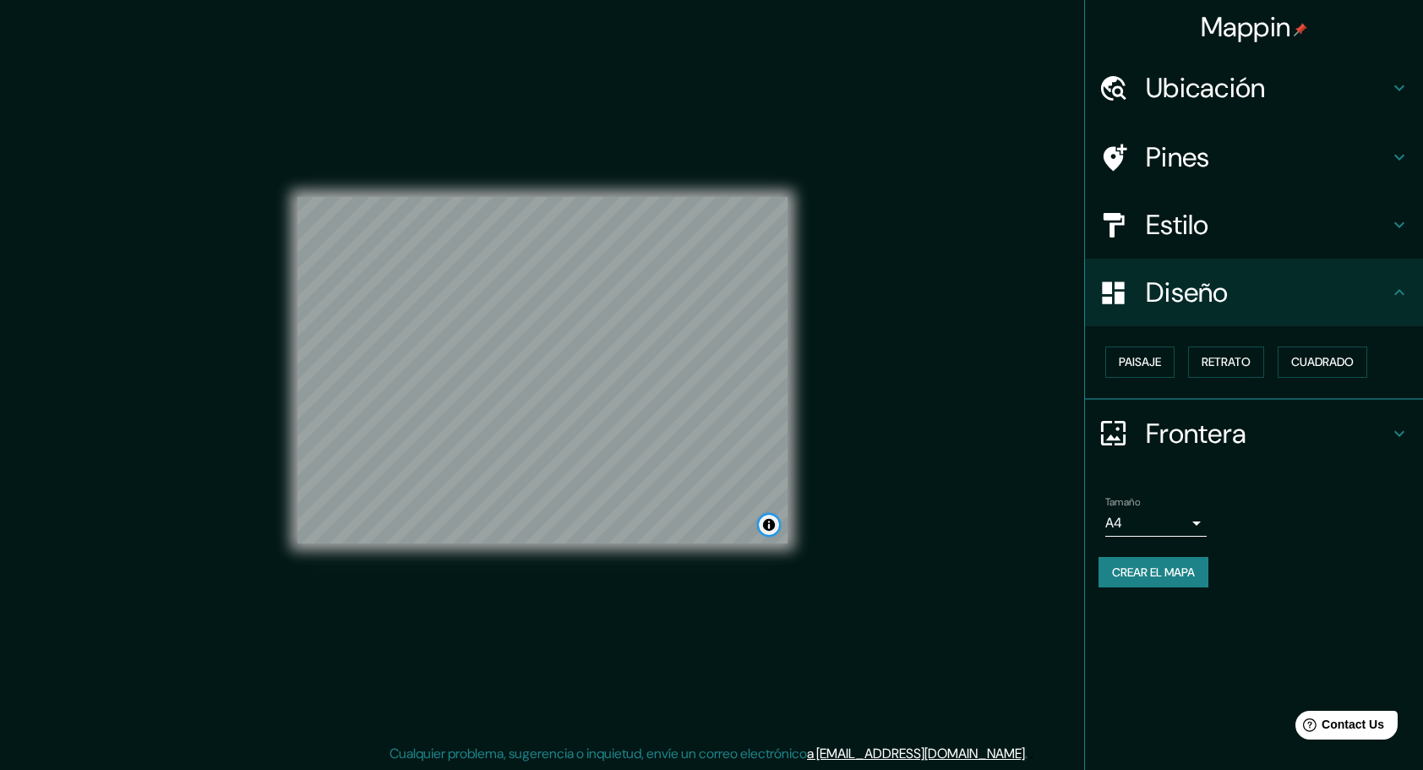
click at [770, 522] on button "Alternar atribución" at bounding box center [769, 525] width 20 height 20
click at [1142, 571] on font "Crear el mapa" at bounding box center [1153, 572] width 83 height 21
click at [1193, 566] on font "Crear el mapa" at bounding box center [1153, 572] width 83 height 21
click at [976, 86] on div "Mappin Ubicación [GEOGRAPHIC_DATA], [GEOGRAPHIC_DATA] Pines Estilo Diseño Paisa…" at bounding box center [711, 384] width 1423 height 774
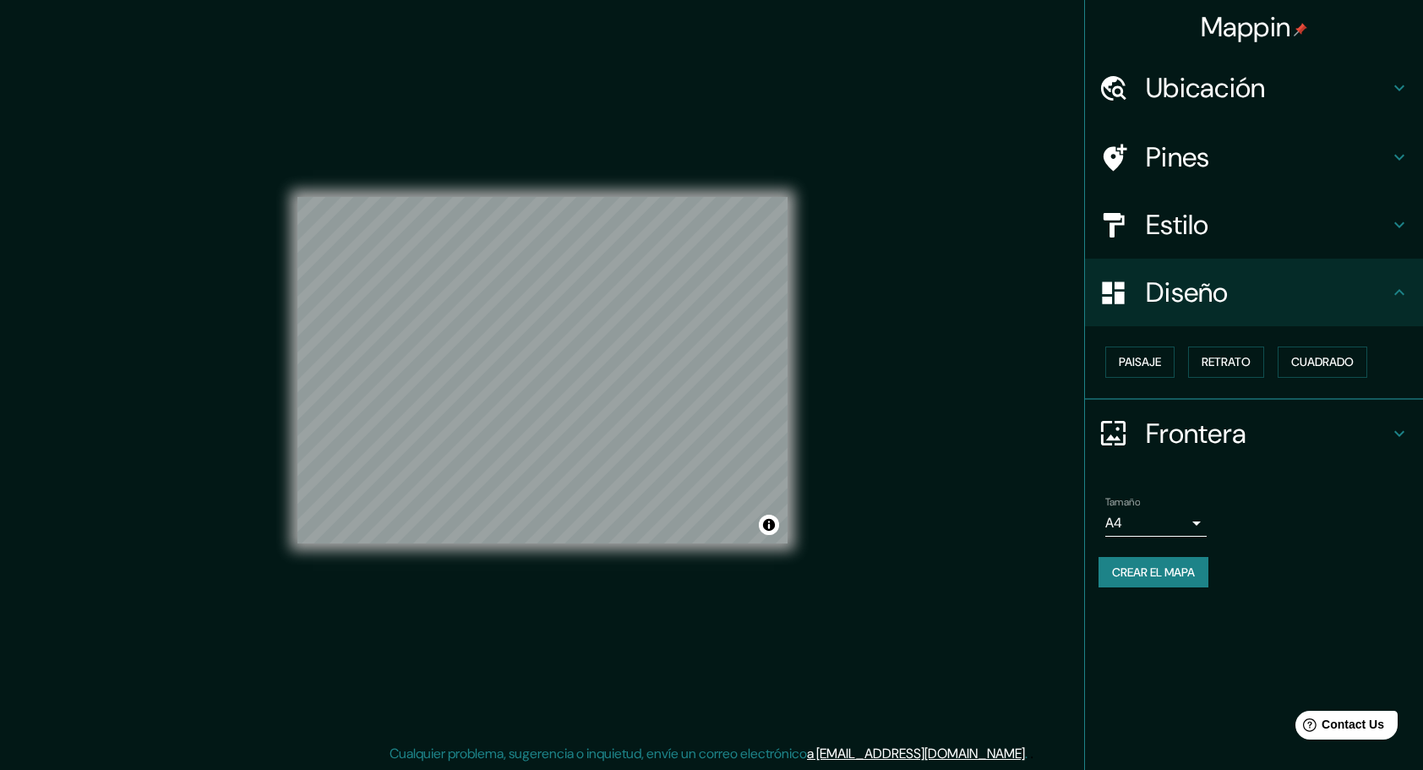
click at [1145, 571] on font "Crear el mapa" at bounding box center [1153, 572] width 83 height 21
drag, startPoint x: 264, startPoint y: 164, endPoint x: 285, endPoint y: 181, distance: 27.1
click at [285, 181] on div "Mappin Ubicación [GEOGRAPHIC_DATA], [GEOGRAPHIC_DATA] Pines Estilo Diseño Paisa…" at bounding box center [711, 384] width 1423 height 774
click at [1123, 534] on body "Mappin Ubicación [GEOGRAPHIC_DATA], [GEOGRAPHIC_DATA] Pines Estilo Diseño Paisa…" at bounding box center [711, 382] width 1423 height 770
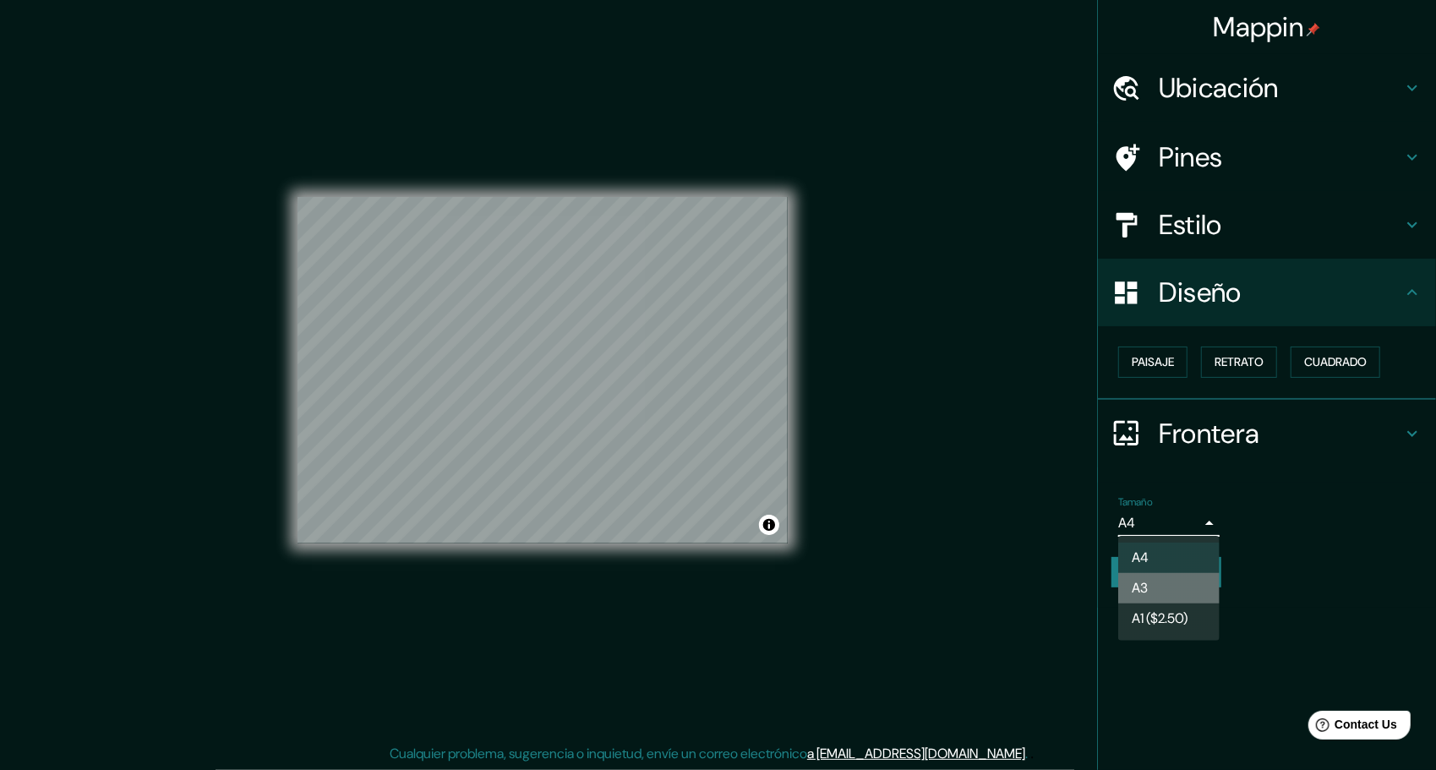
click at [1157, 574] on li "A3" at bounding box center [1168, 588] width 101 height 30
type input "a4"
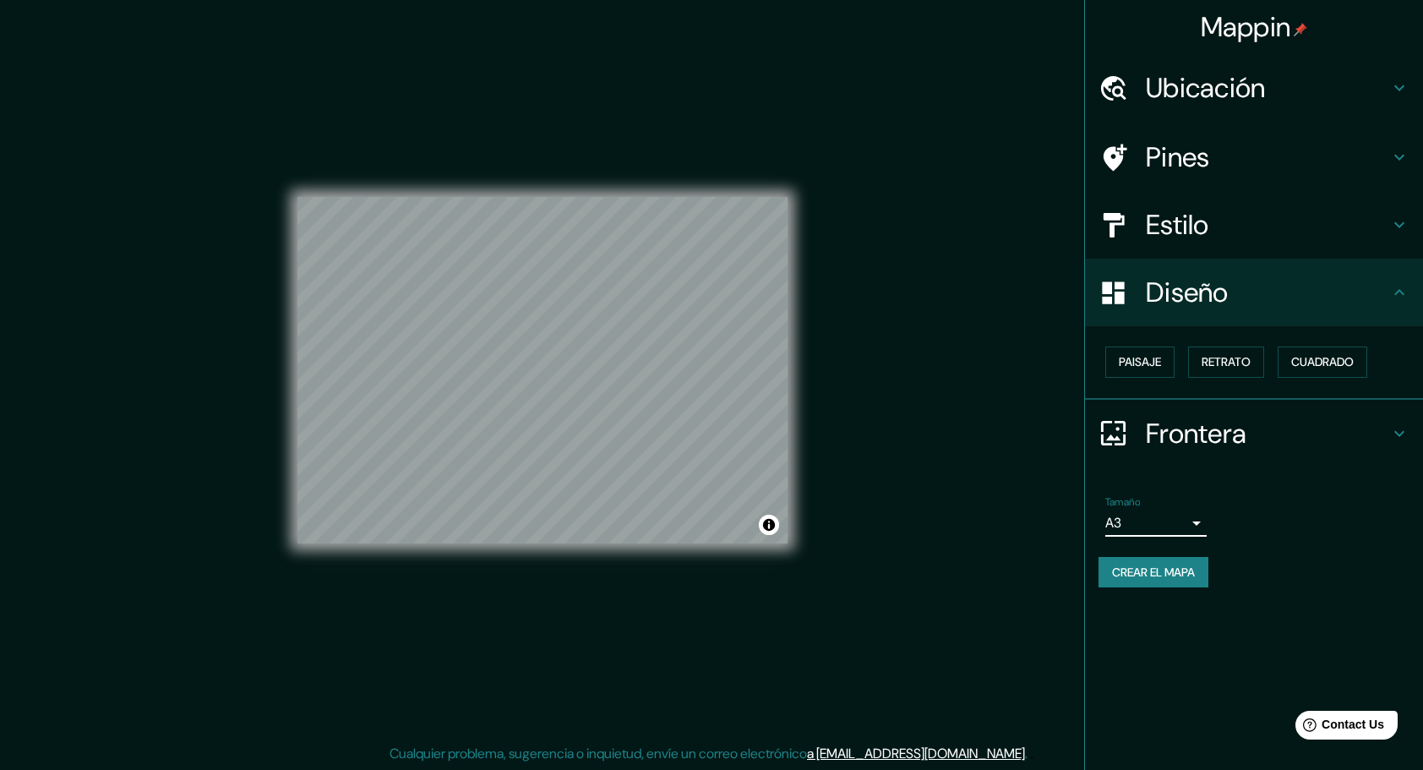
click at [1157, 574] on font "Crear el mapa" at bounding box center [1153, 572] width 83 height 21
click at [1157, 574] on div "Crear el mapa" at bounding box center [1254, 572] width 311 height 31
click at [286, 176] on div "© Mapbox © OpenStreetMap Improve this map" at bounding box center [542, 370] width 544 height 747
click at [776, 296] on div at bounding box center [774, 296] width 14 height 14
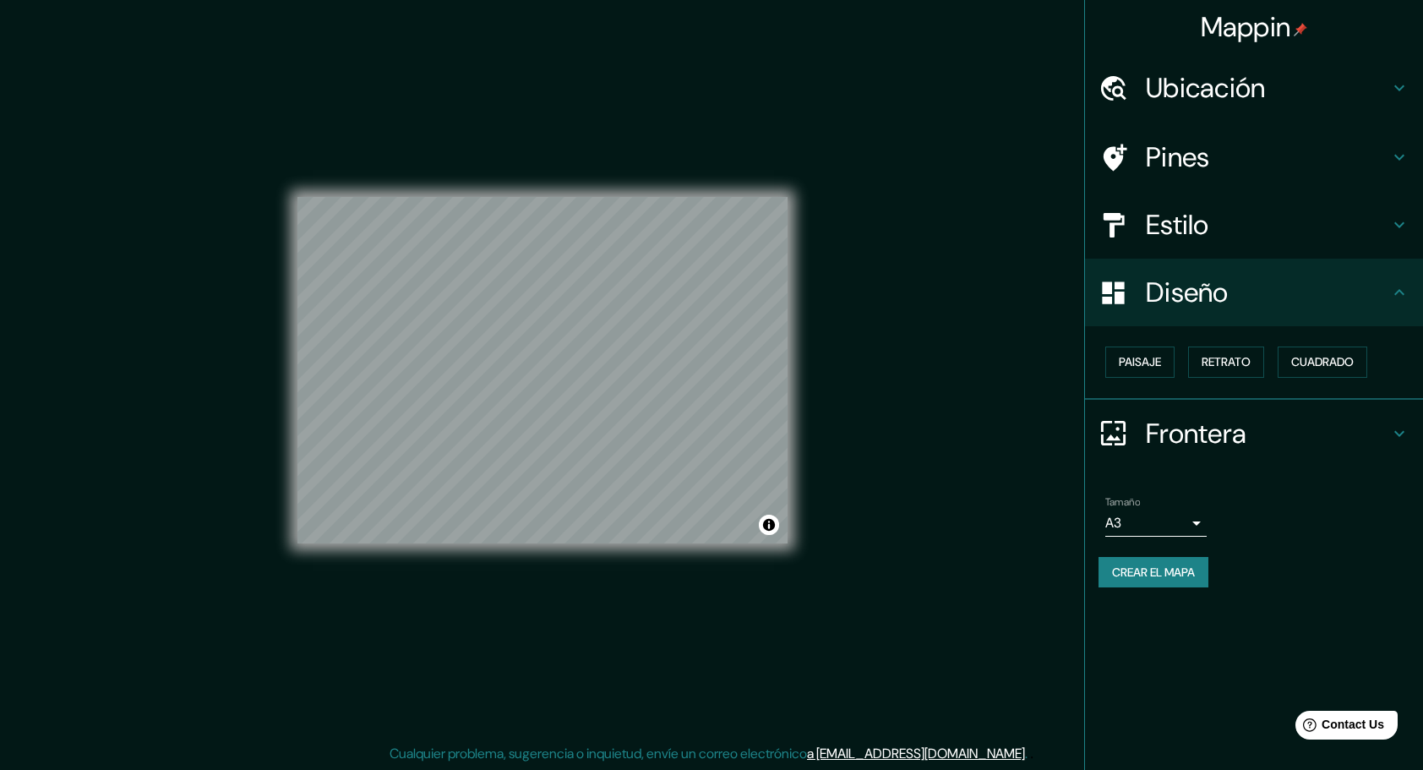
click at [1019, 257] on div "Mappin Ubicación [GEOGRAPHIC_DATA], [GEOGRAPHIC_DATA] Pines Estilo Diseño Paisa…" at bounding box center [711, 384] width 1423 height 774
click at [254, 475] on div "Mappin Ubicación [GEOGRAPHIC_DATA], [GEOGRAPHIC_DATA] Pines Estilo Diseño Paisa…" at bounding box center [711, 384] width 1423 height 774
click at [472, 418] on div at bounding box center [472, 419] width 14 height 14
click at [483, 418] on div at bounding box center [490, 417] width 14 height 14
